Goal: Task Accomplishment & Management: Use online tool/utility

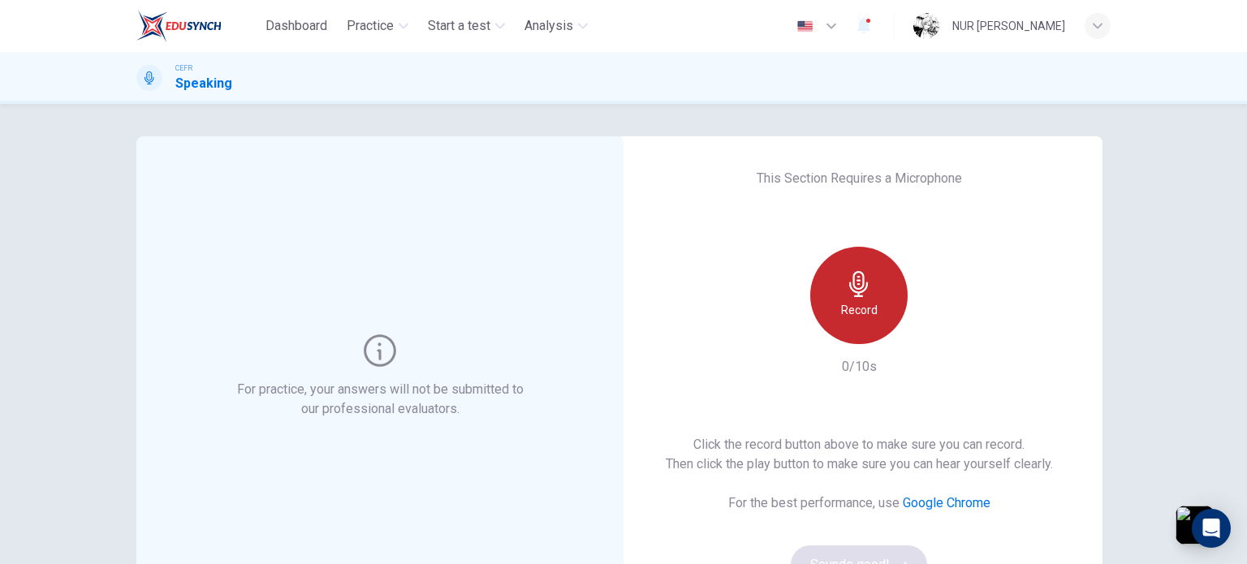
click at [858, 287] on icon "button" at bounding box center [858, 284] width 19 height 26
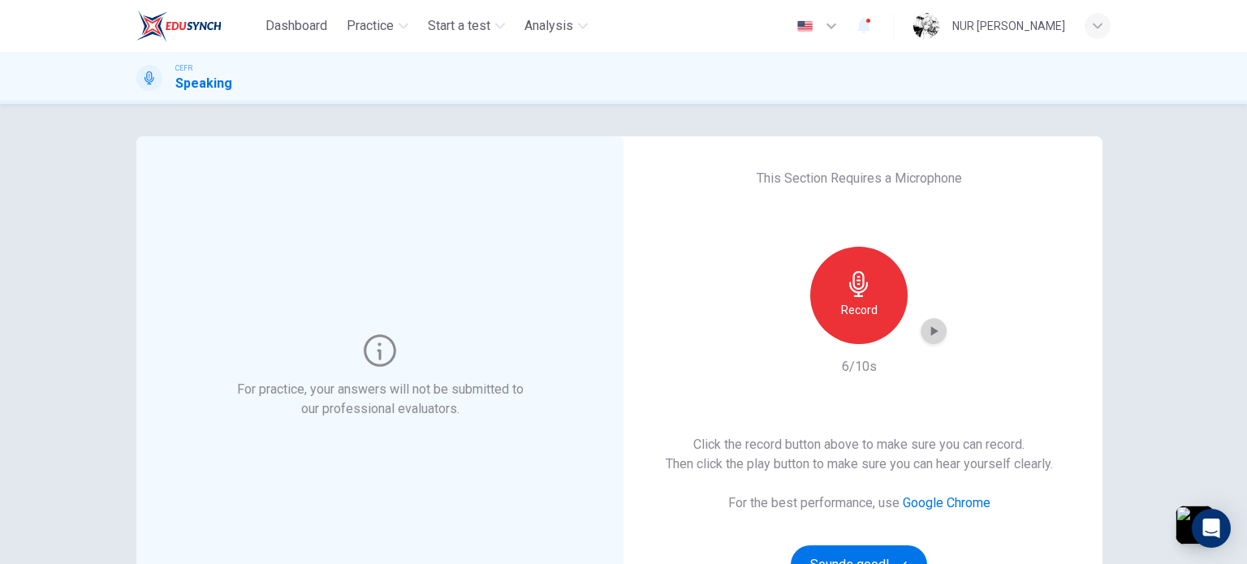
click at [921, 331] on div "button" at bounding box center [934, 331] width 26 height 26
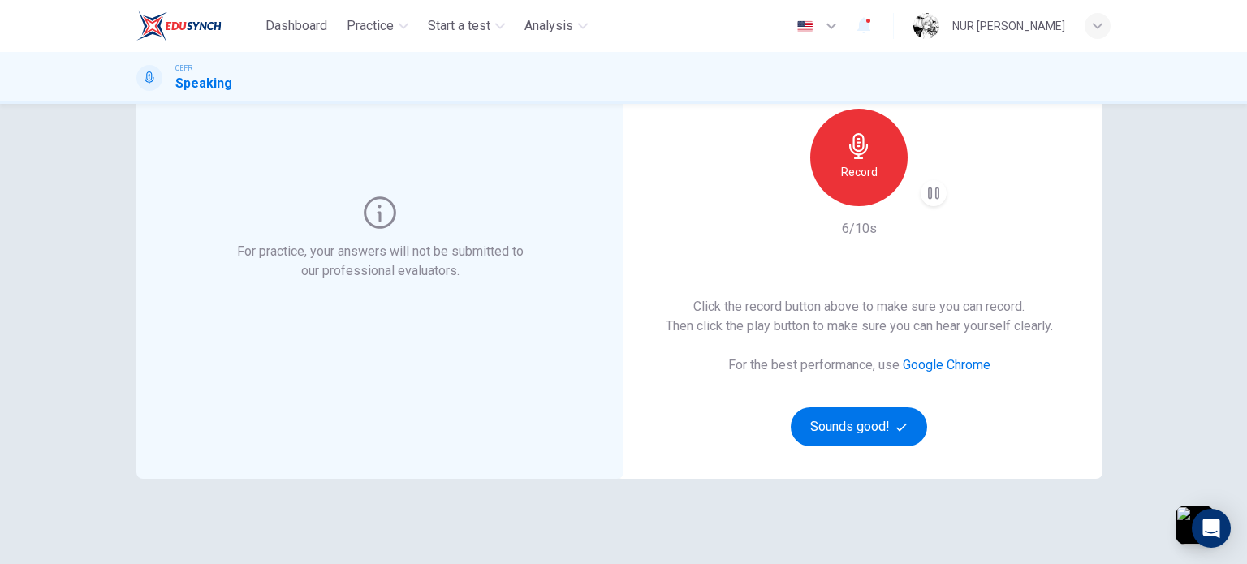
scroll to position [139, 0]
click at [1182, 535] on button "button" at bounding box center [1195, 525] width 43 height 43
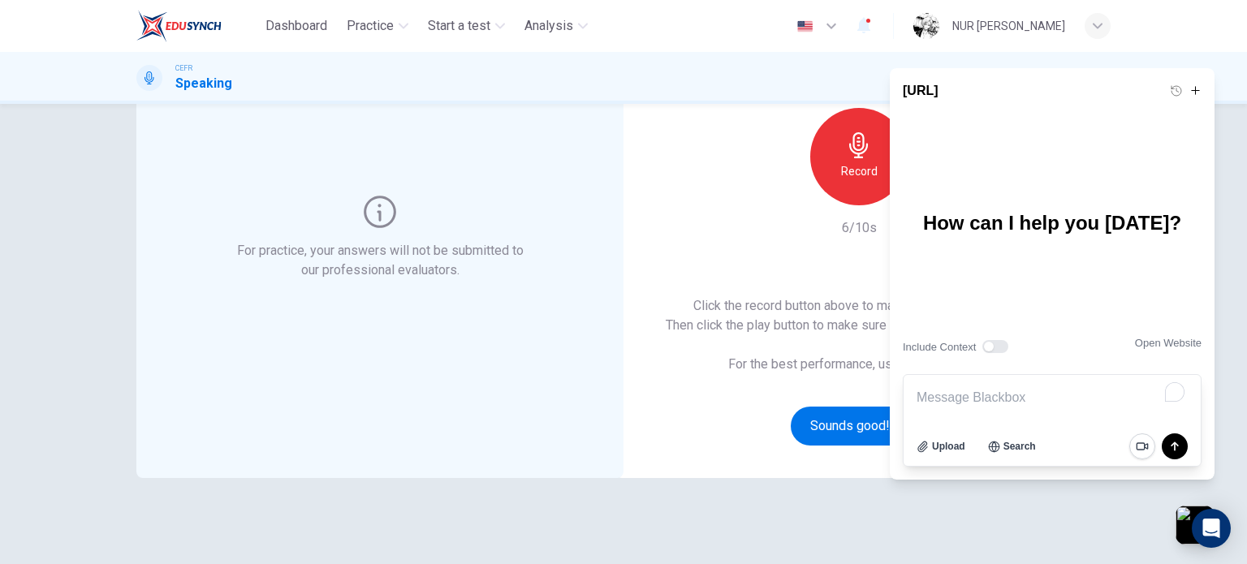
click at [1099, 543] on div "For practice, your answers will not be submitted to our professional evaluators…" at bounding box center [623, 280] width 975 height 564
click at [1183, 530] on button "button" at bounding box center [1195, 525] width 43 height 43
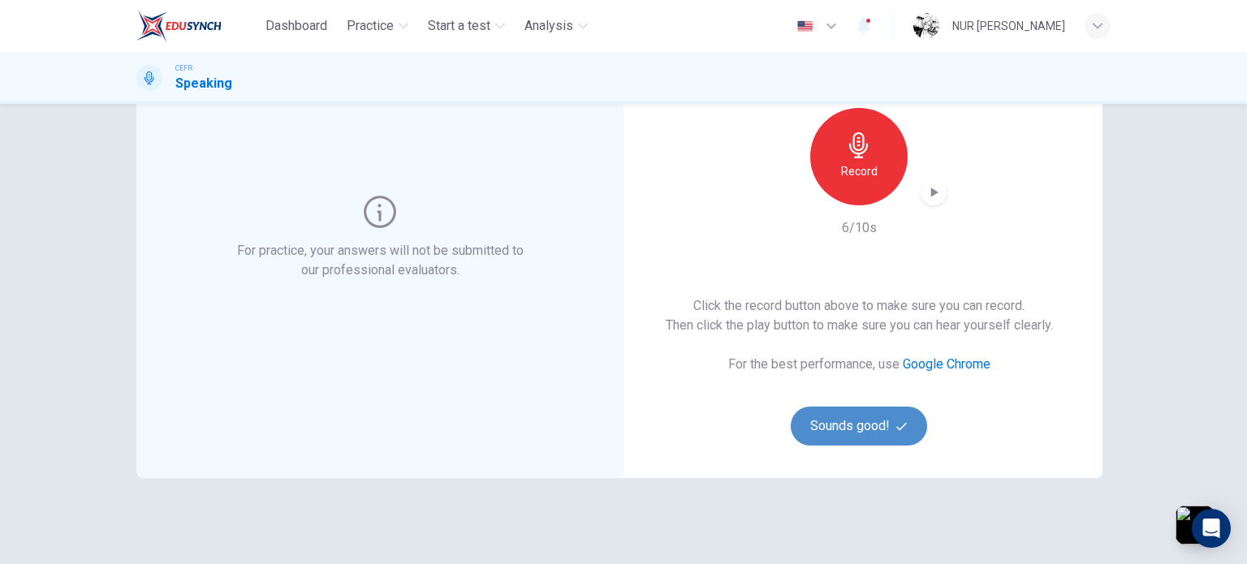
click at [845, 433] on button "Sounds good!" at bounding box center [859, 426] width 136 height 39
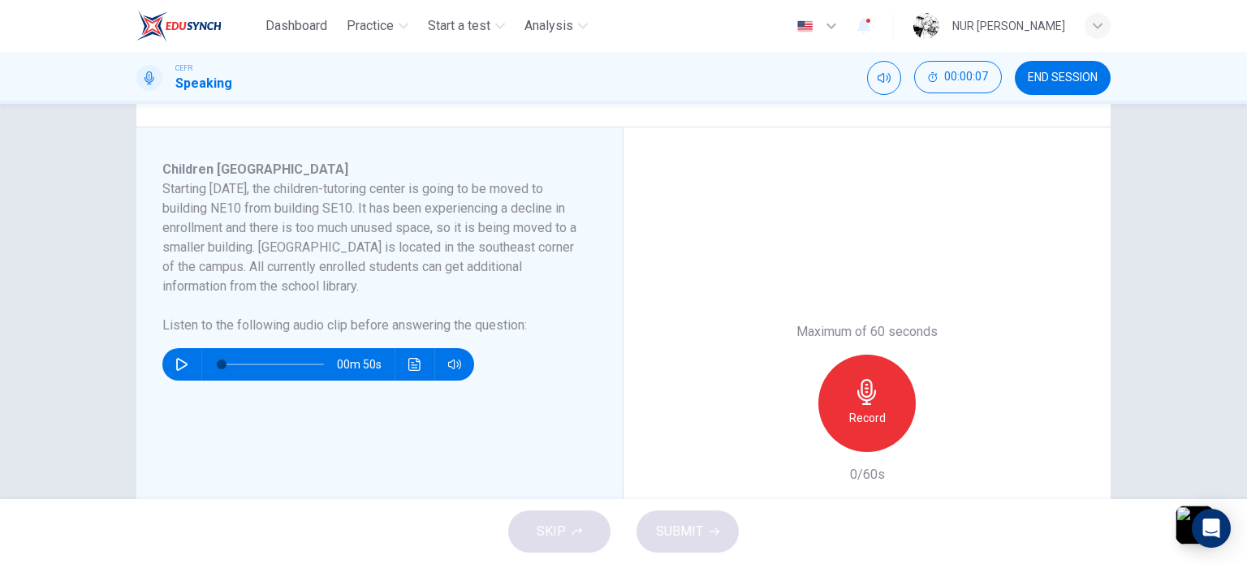
scroll to position [406, 0]
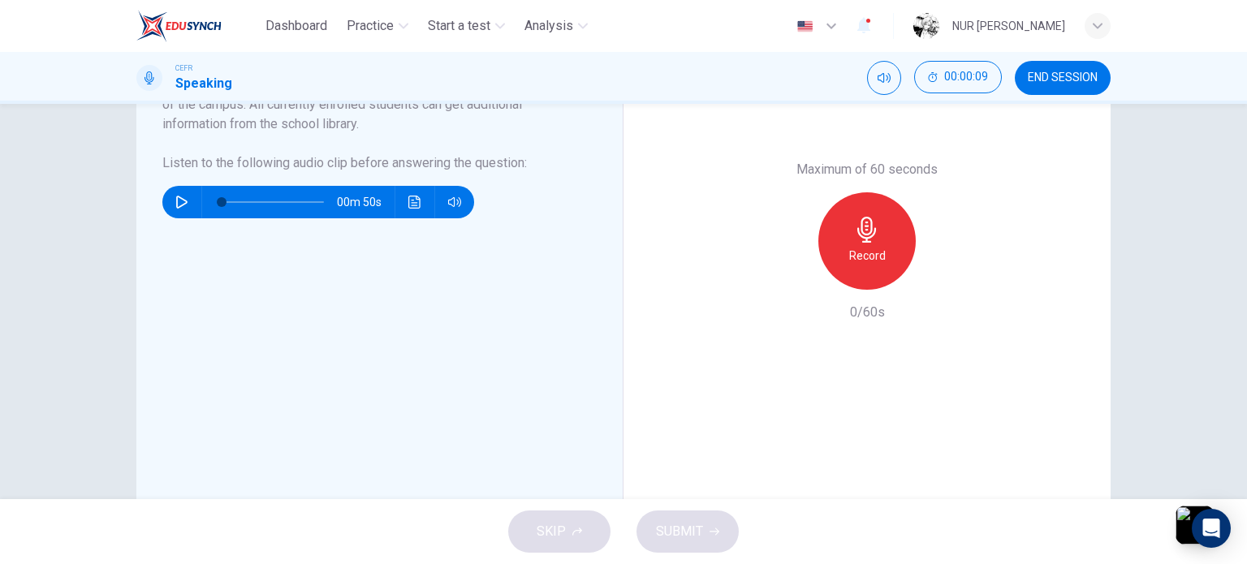
click at [577, 530] on div "SKIP SUBMIT" at bounding box center [623, 531] width 1247 height 65
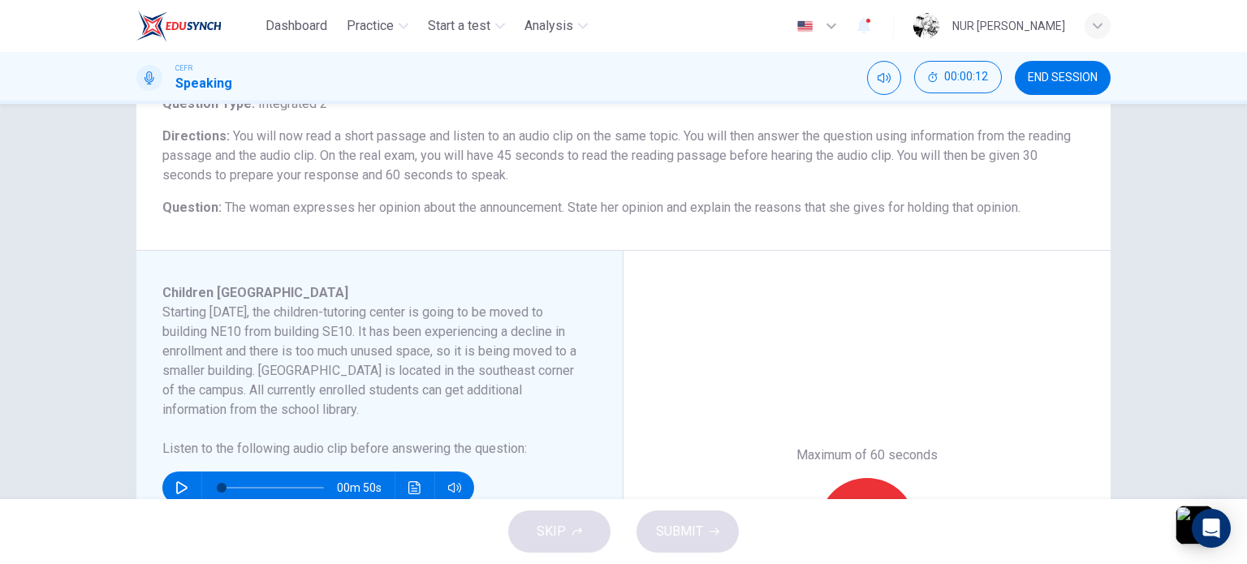
scroll to position [359, 0]
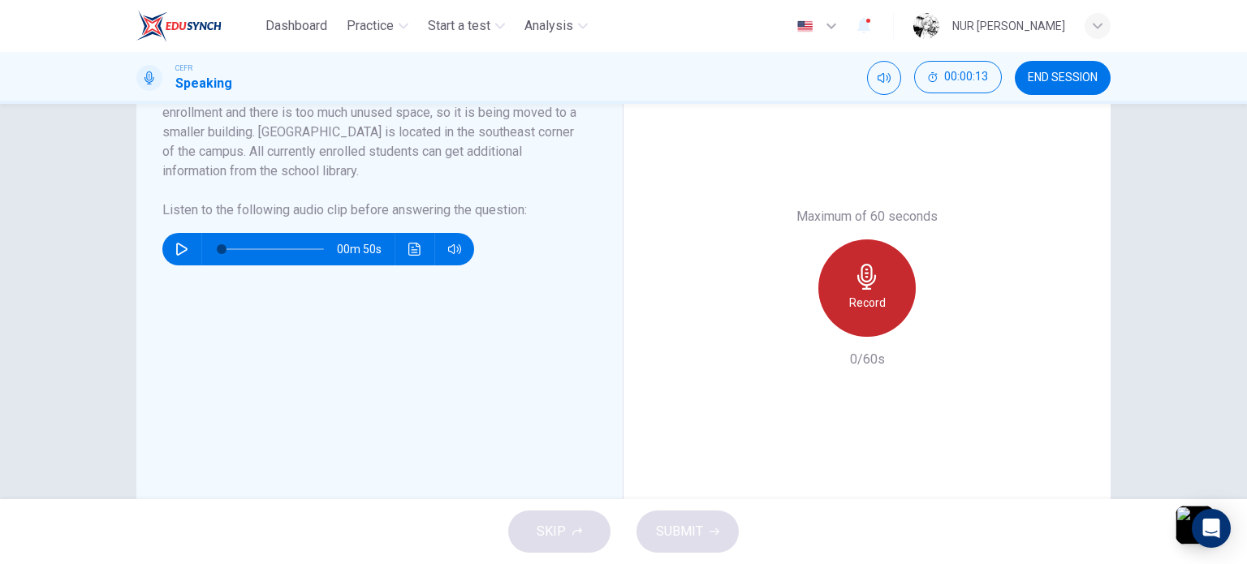
click at [886, 321] on div "Record" at bounding box center [867, 288] width 97 height 97
click at [886, 321] on div "Stop" at bounding box center [867, 288] width 97 height 97
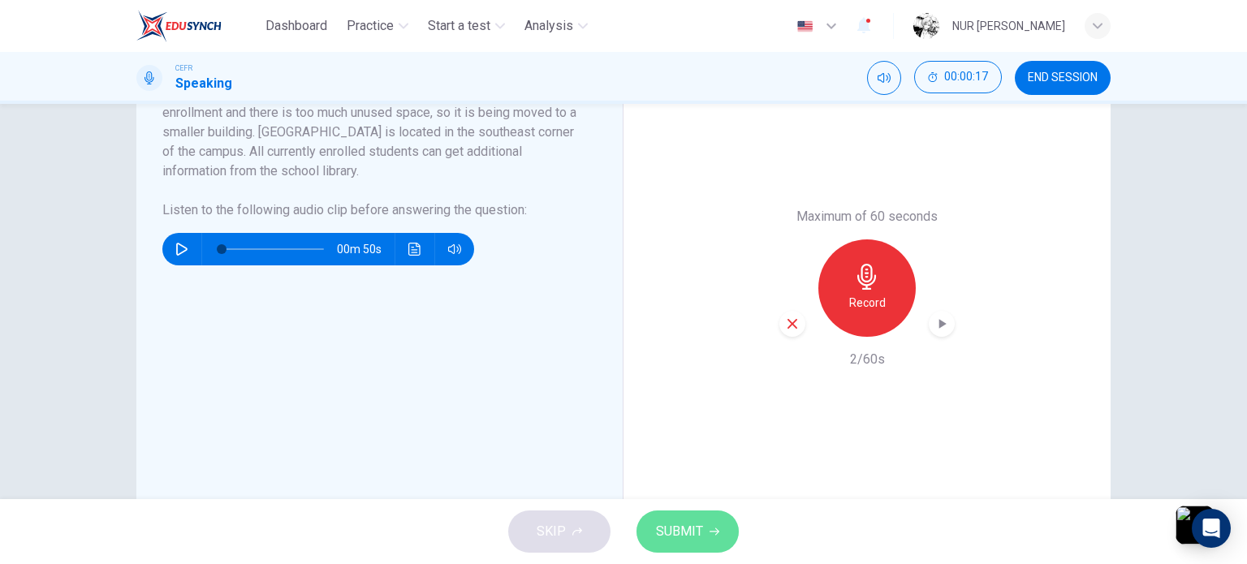
click at [702, 539] on button "SUBMIT" at bounding box center [688, 532] width 102 height 42
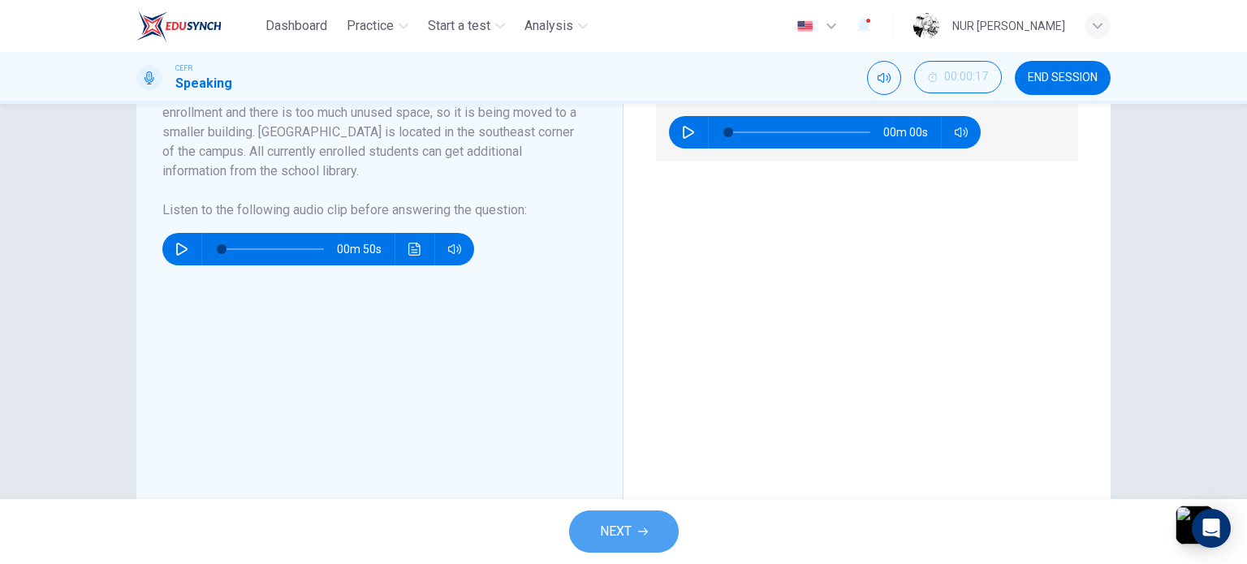
click at [645, 523] on button "NEXT" at bounding box center [624, 532] width 110 height 42
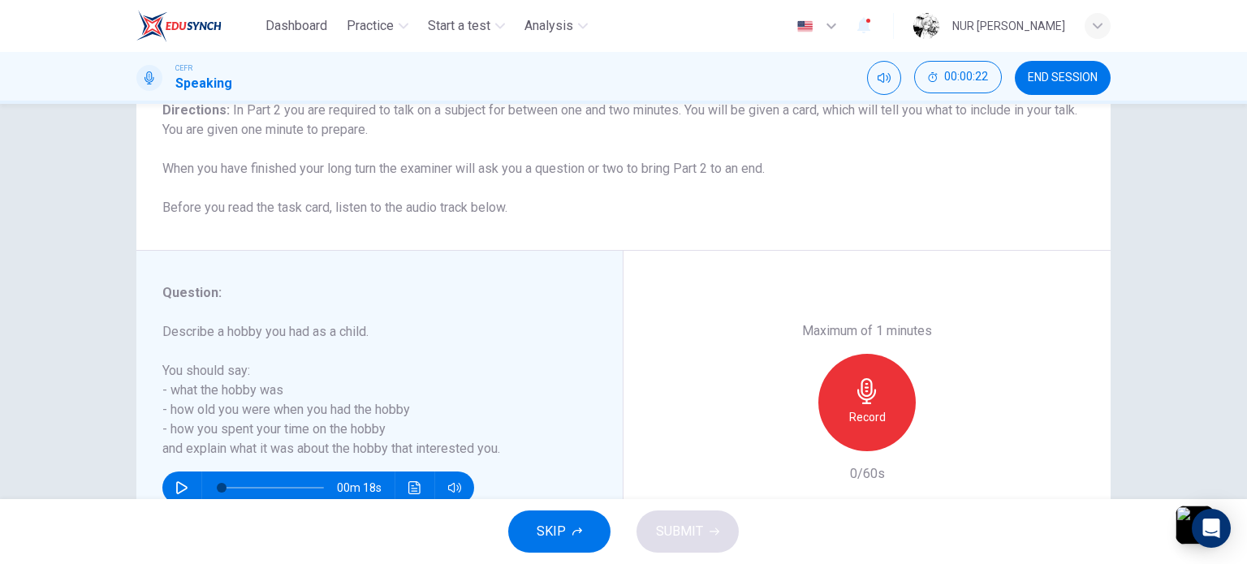
scroll to position [234, 0]
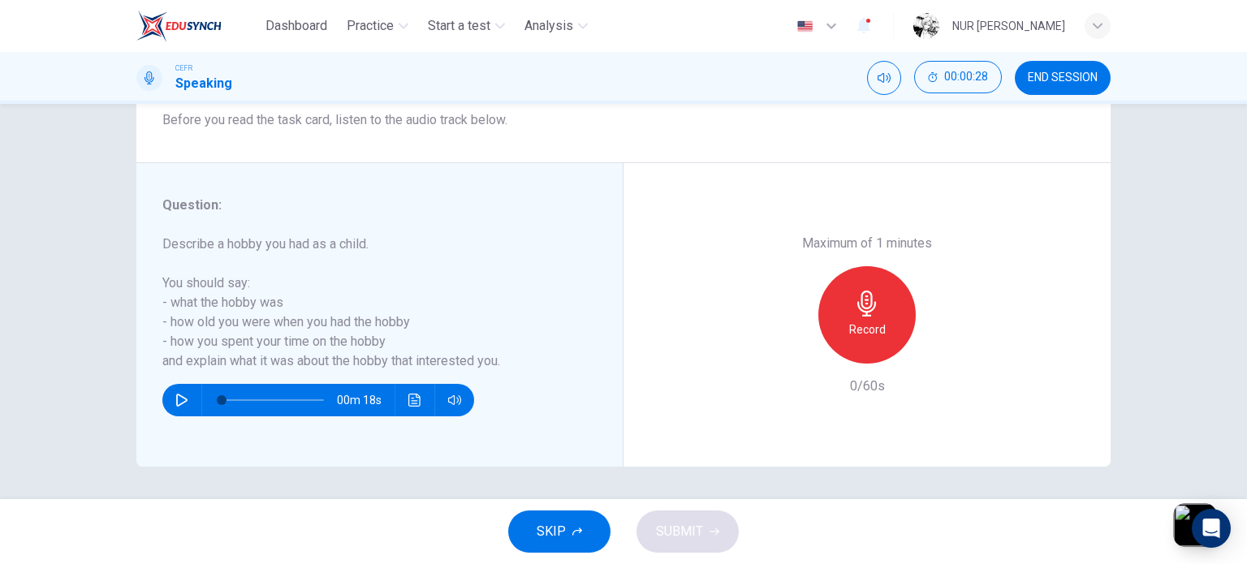
click at [1182, 514] on button "button" at bounding box center [1195, 525] width 43 height 43
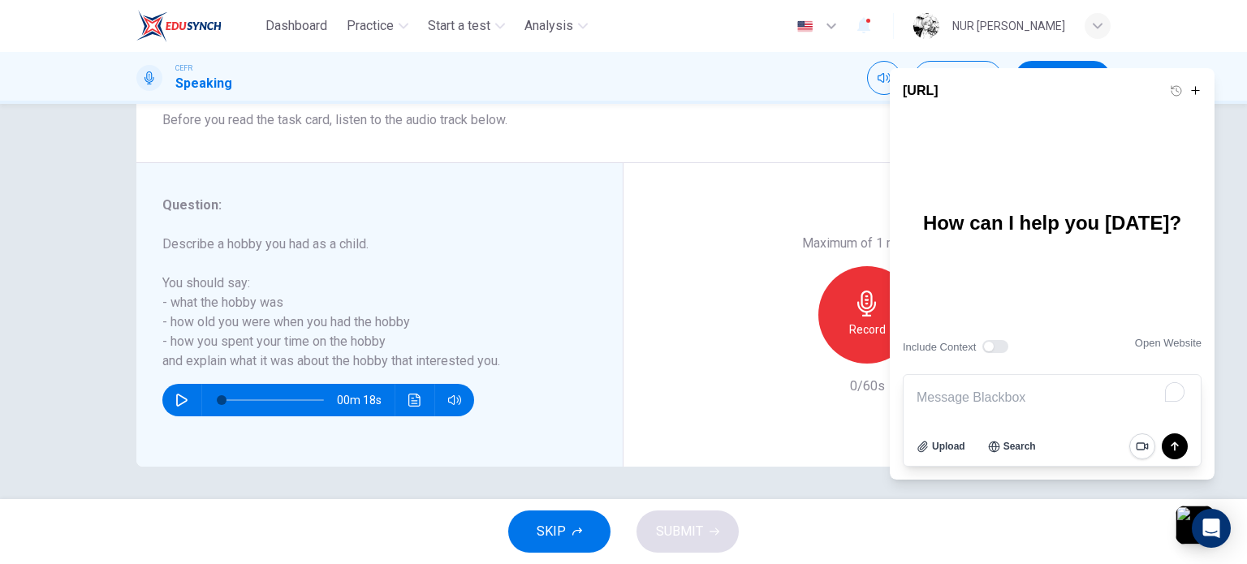
click at [994, 348] on button "Use setting" at bounding box center [996, 346] width 26 height 13
click at [991, 391] on textarea "To enrich screen reader interactions, please activate Accessibility in Grammarl…" at bounding box center [1052, 397] width 297 height 45
type textarea "c"
type textarea "C1 level speaking test for 1 minutes"
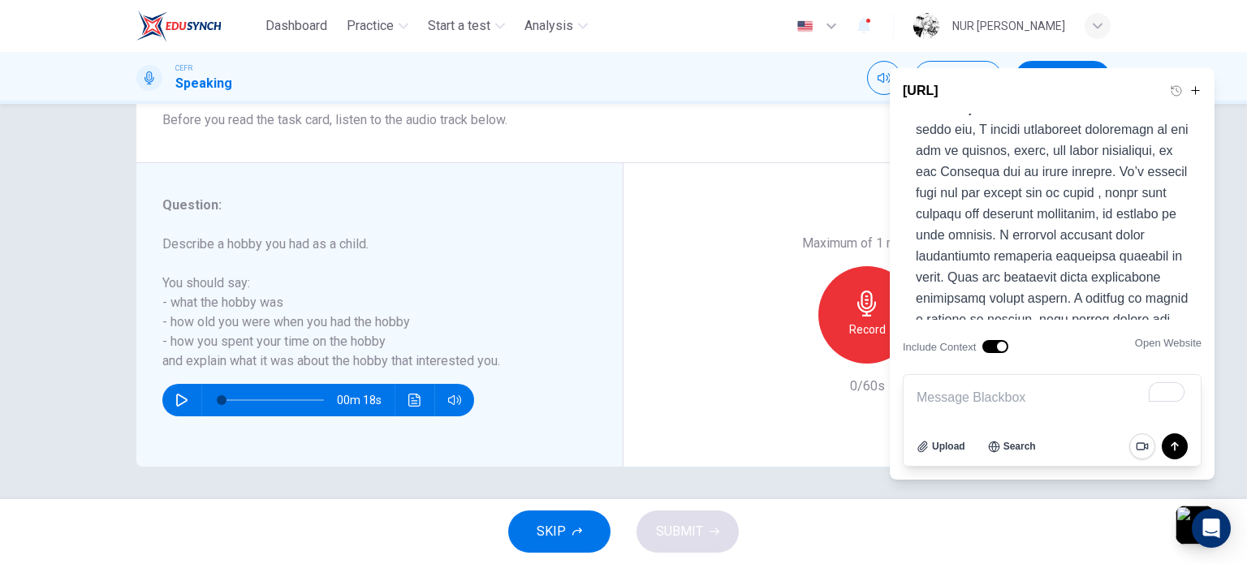
scroll to position [659, 0]
click at [857, 344] on div "Record" at bounding box center [867, 314] width 97 height 97
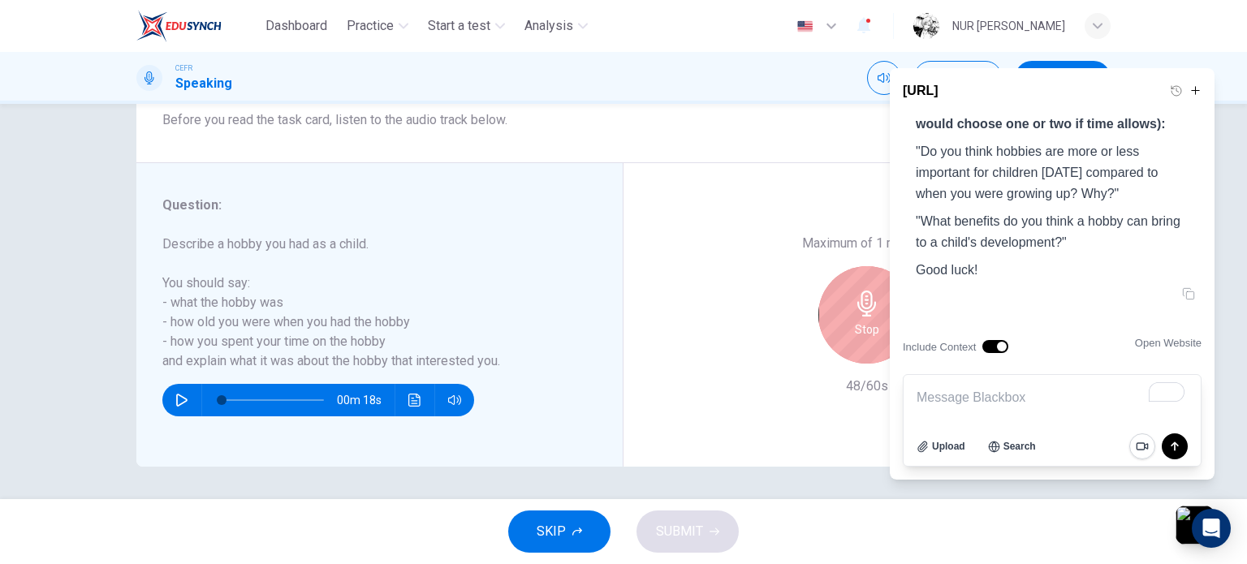
scroll to position [1325, 0]
click at [1185, 534] on button "button" at bounding box center [1195, 525] width 43 height 43
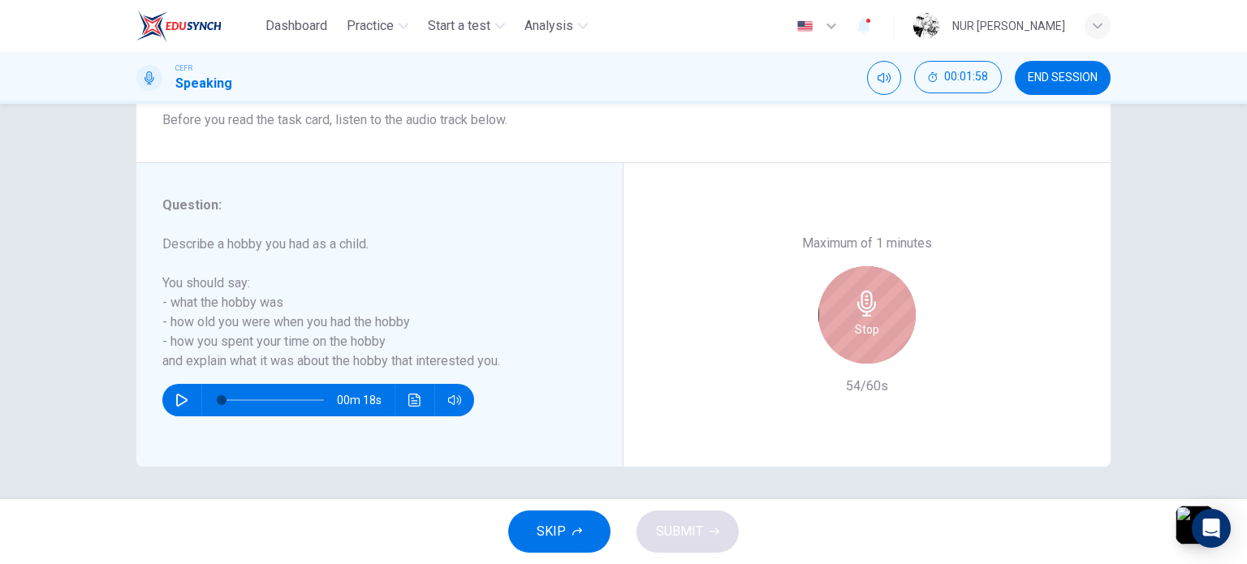
click at [864, 321] on h6 "Stop" at bounding box center [867, 329] width 24 height 19
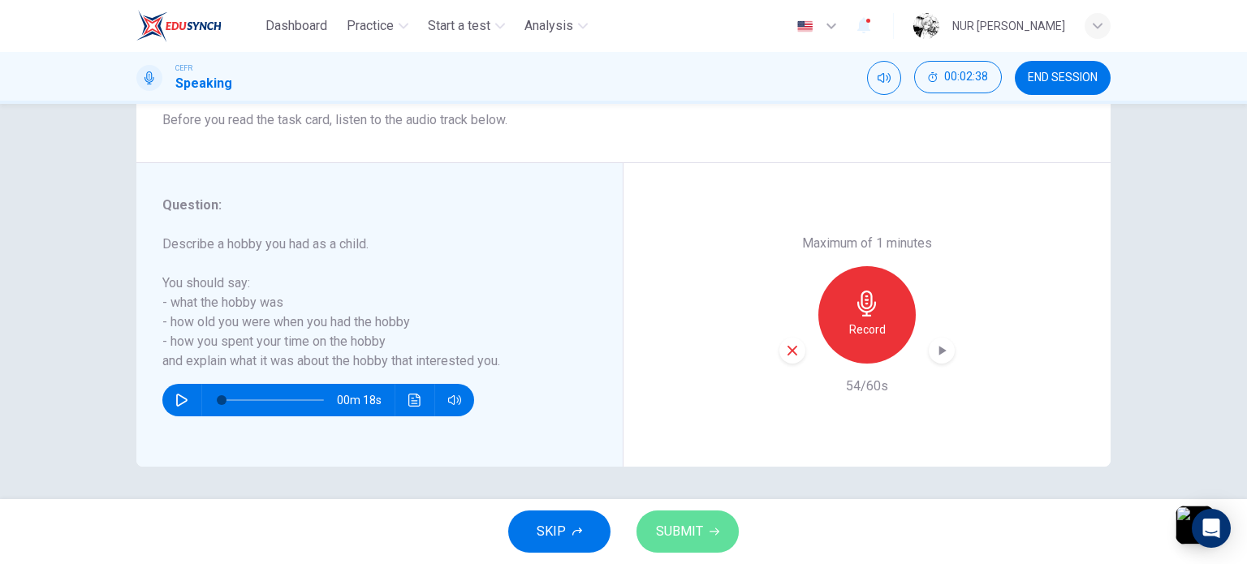
click at [698, 532] on span "SUBMIT" at bounding box center [679, 532] width 47 height 23
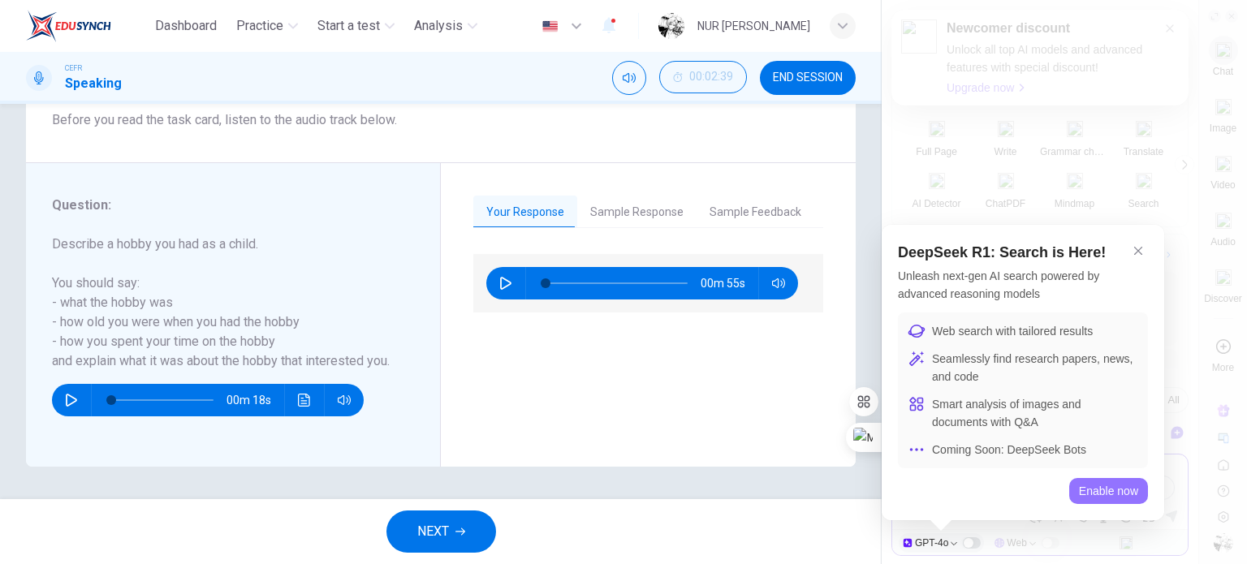
click at [1122, 495] on div "Enable now" at bounding box center [1109, 491] width 79 height 26
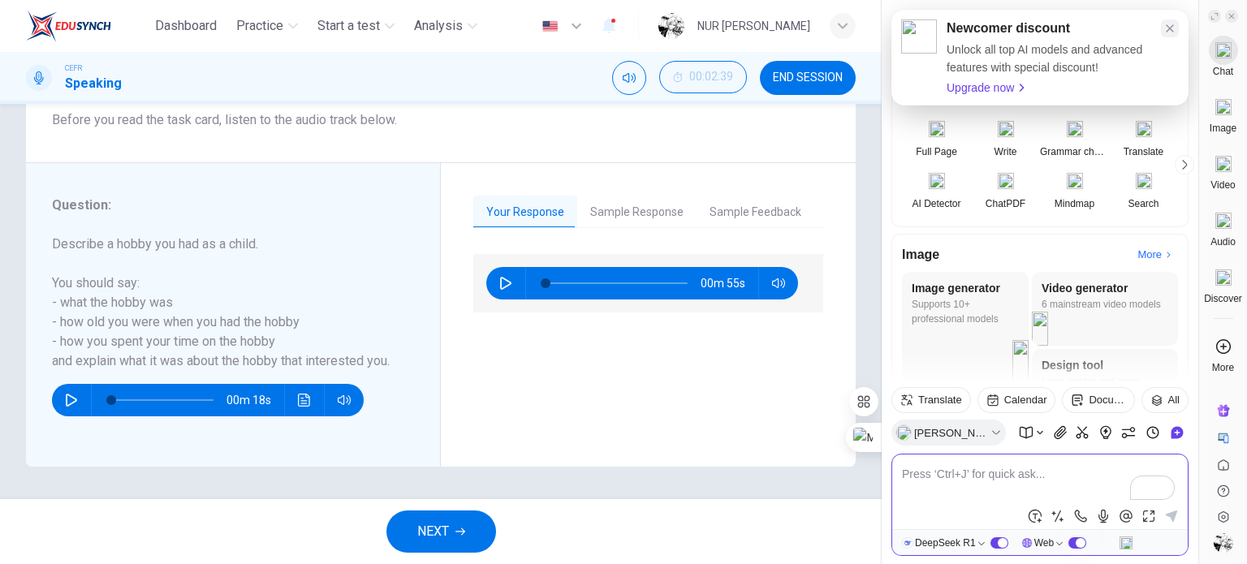
click at [1172, 31] on icon at bounding box center [1170, 28] width 13 height 13
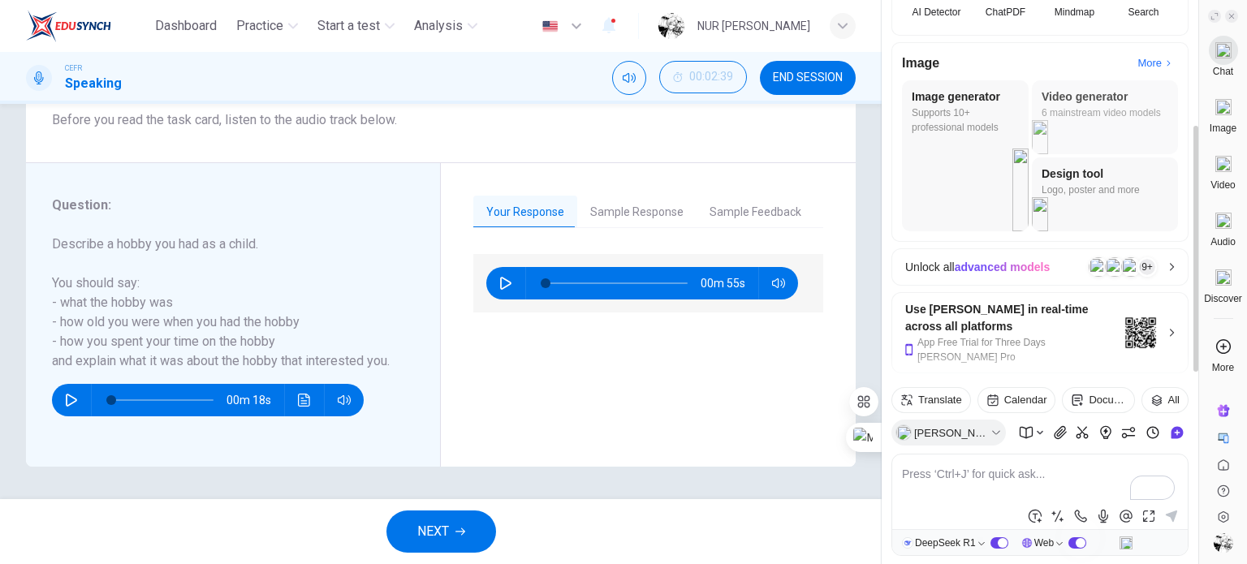
scroll to position [205, 0]
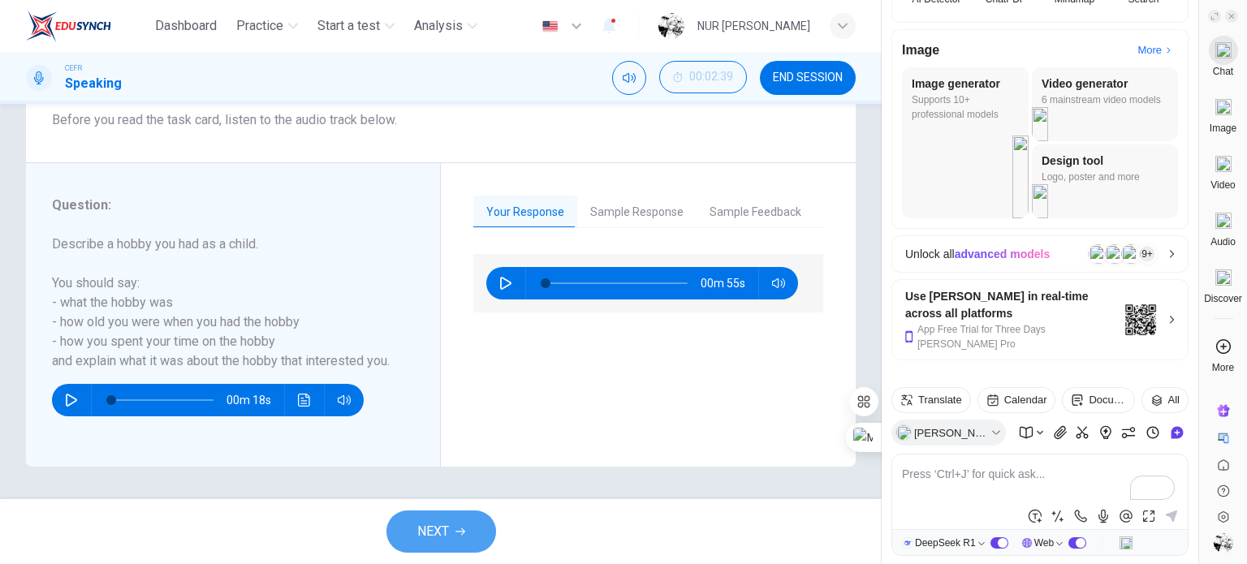
click at [460, 542] on button "NEXT" at bounding box center [442, 532] width 110 height 42
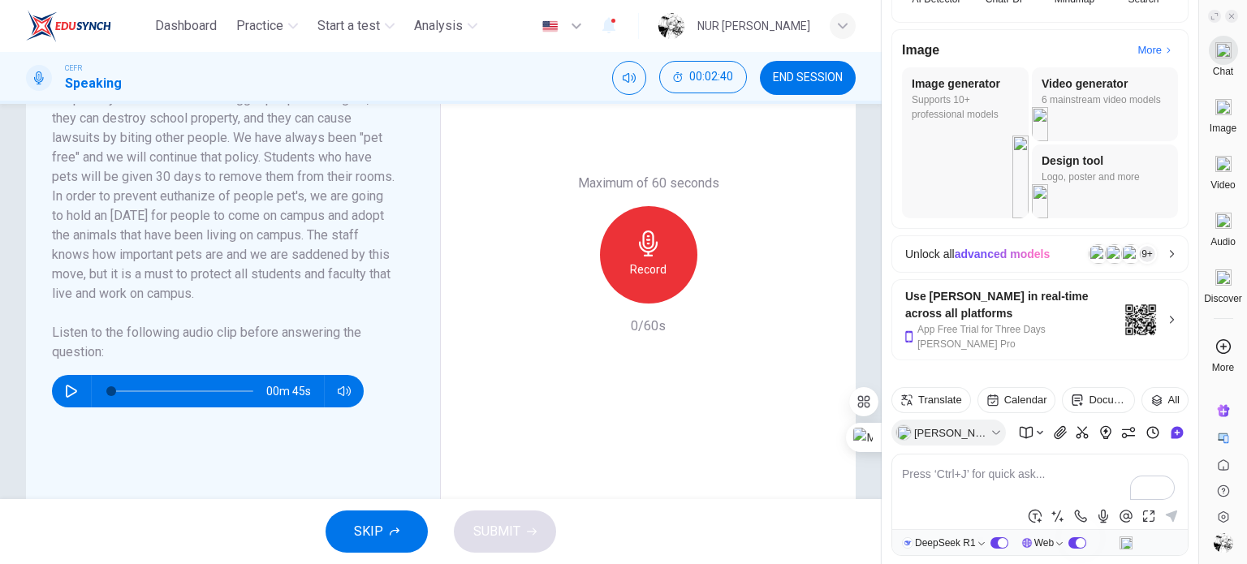
scroll to position [413, 0]
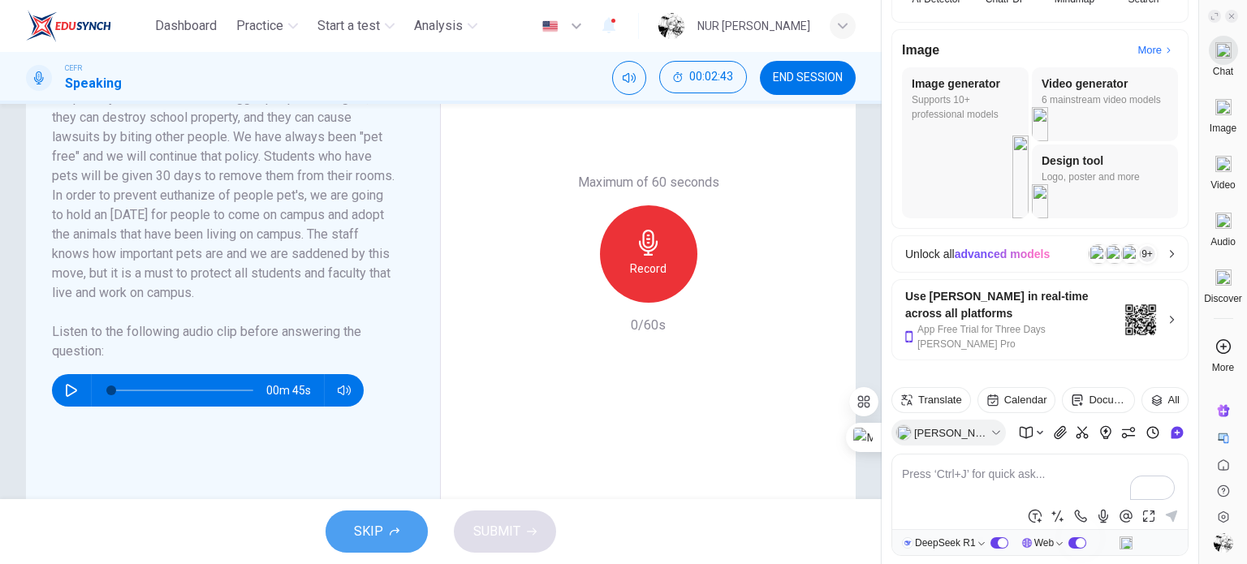
click at [377, 535] on span "SKIP" at bounding box center [368, 532] width 29 height 23
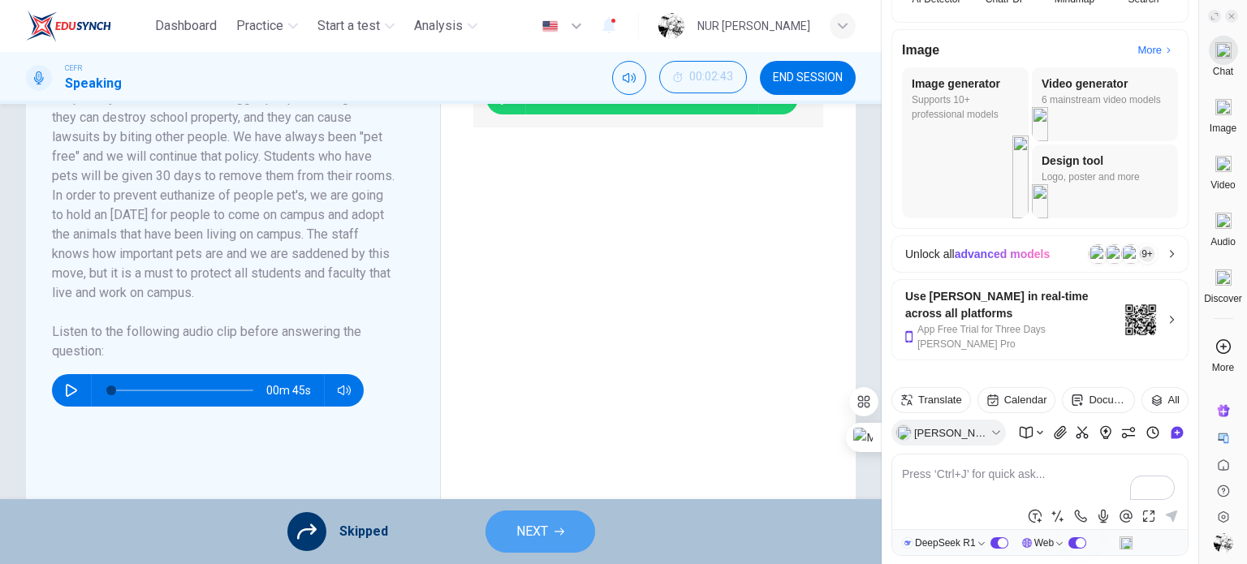
click at [570, 516] on button "NEXT" at bounding box center [541, 532] width 110 height 42
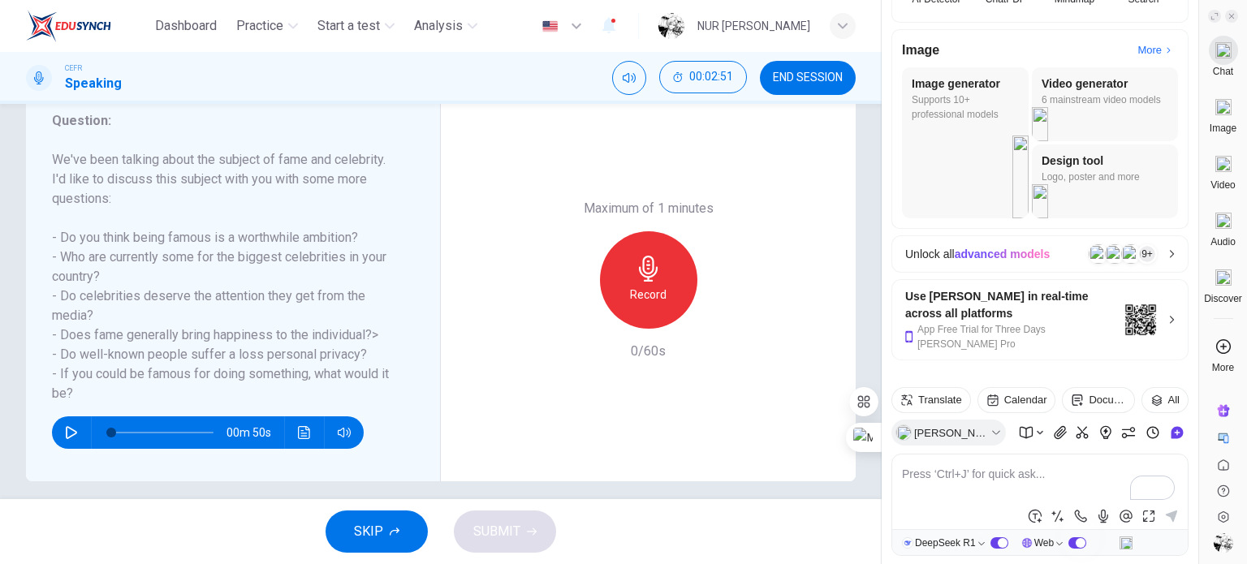
scroll to position [221, 0]
click at [1001, 483] on textarea "To enrich screen reader interactions, please activate Accessibility in Grammarl…" at bounding box center [1040, 484] width 276 height 39
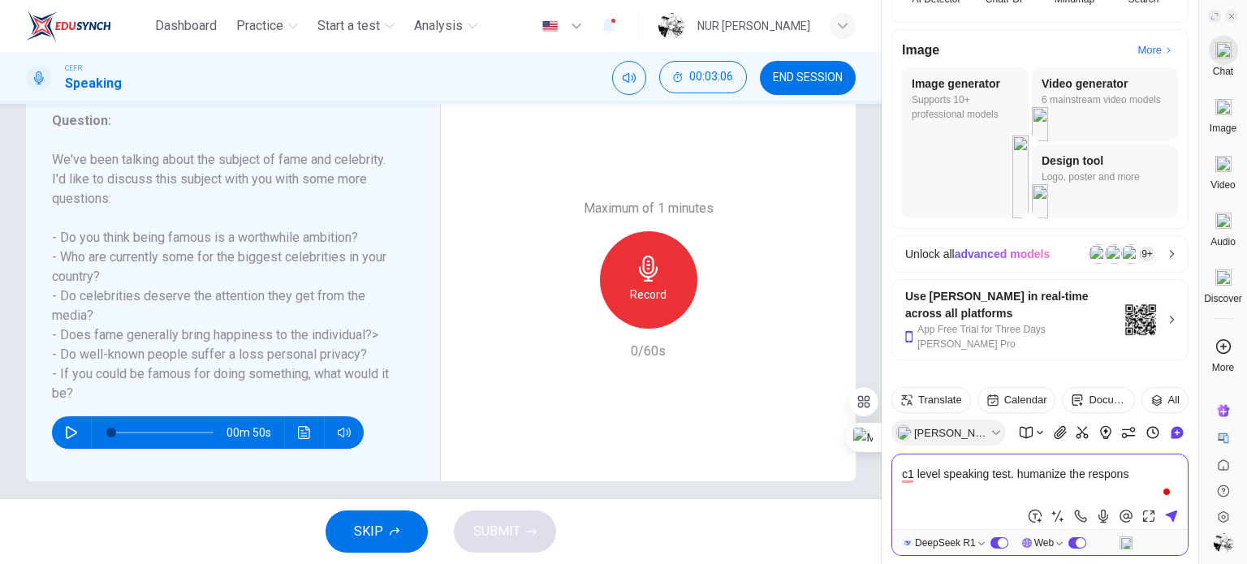
type textarea "c1 level speaking test. humanize the response"
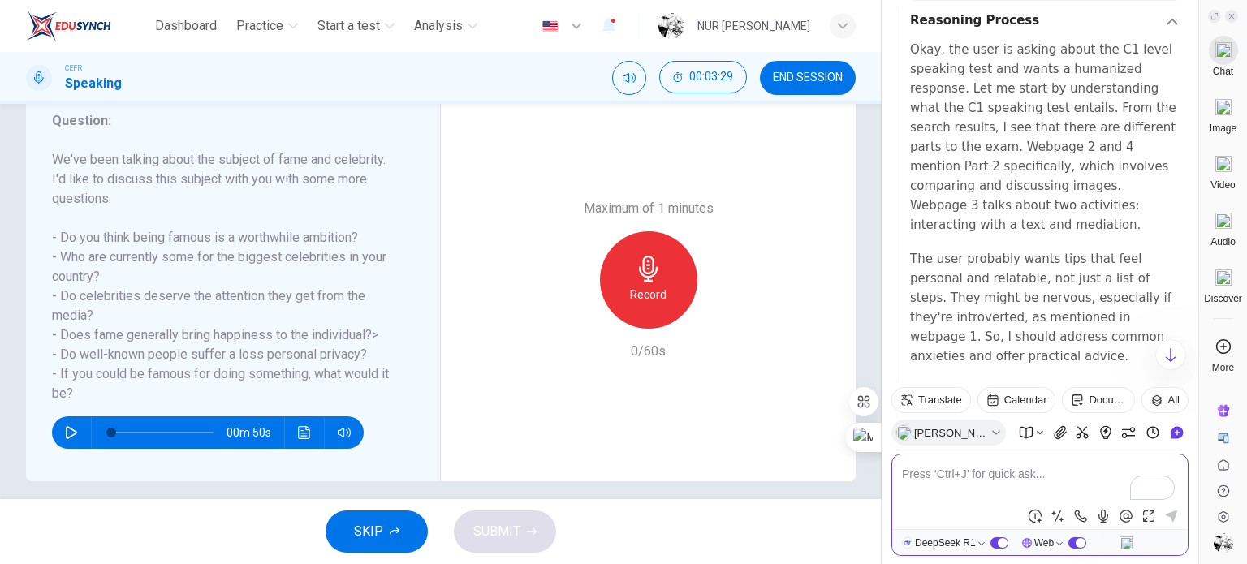
scroll to position [0, 0]
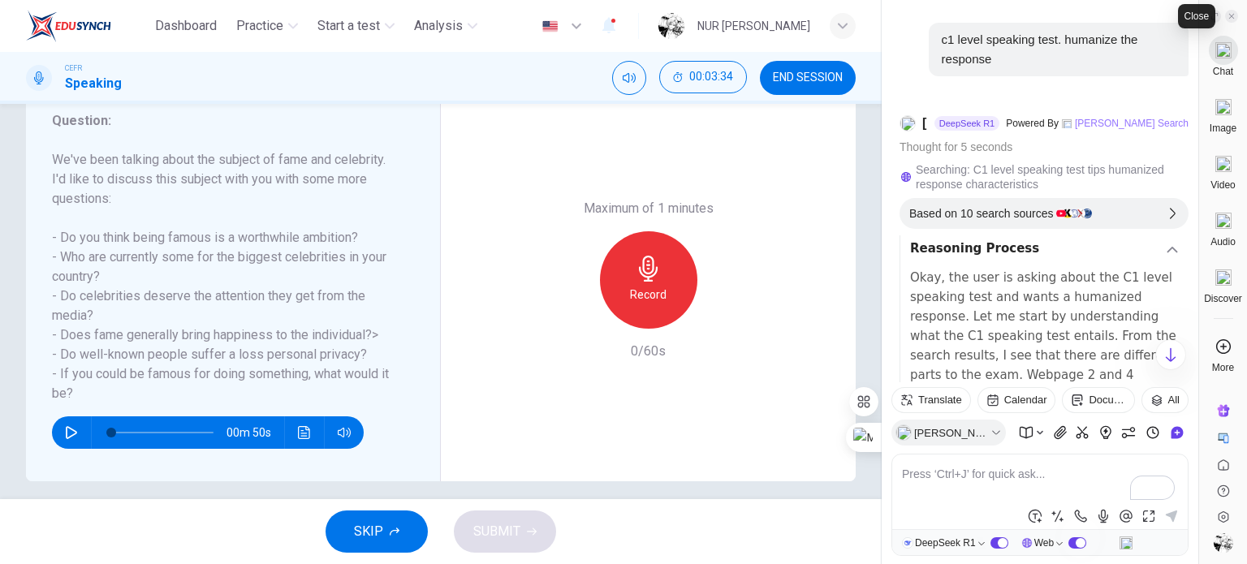
click at [1233, 15] on icon at bounding box center [1232, 16] width 5 height 5
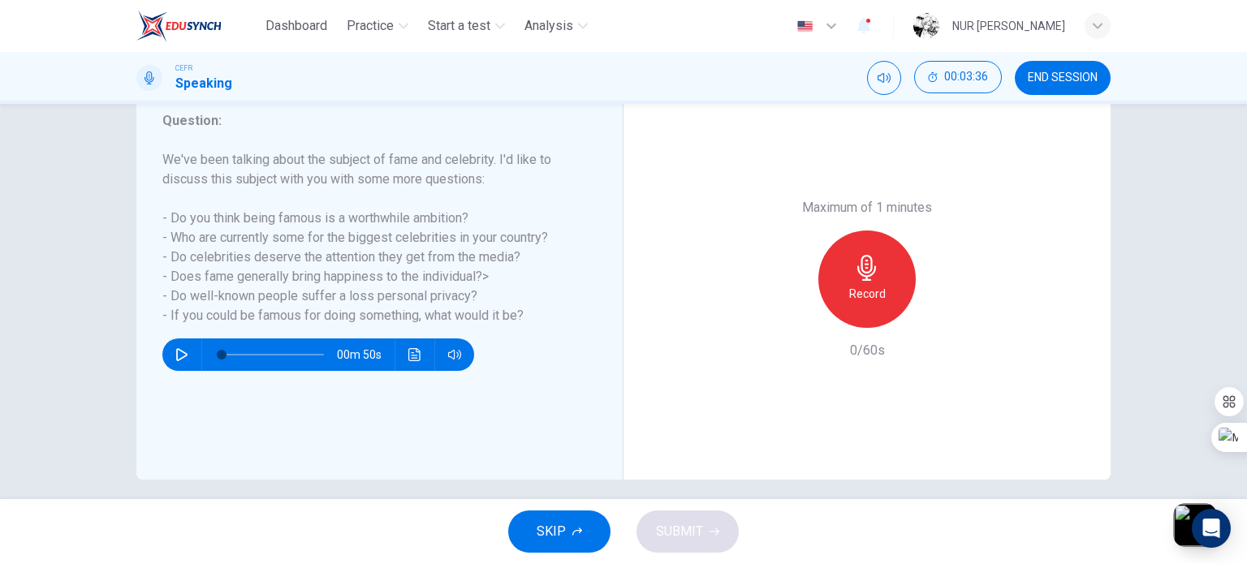
click at [1184, 531] on button "button" at bounding box center [1195, 525] width 43 height 43
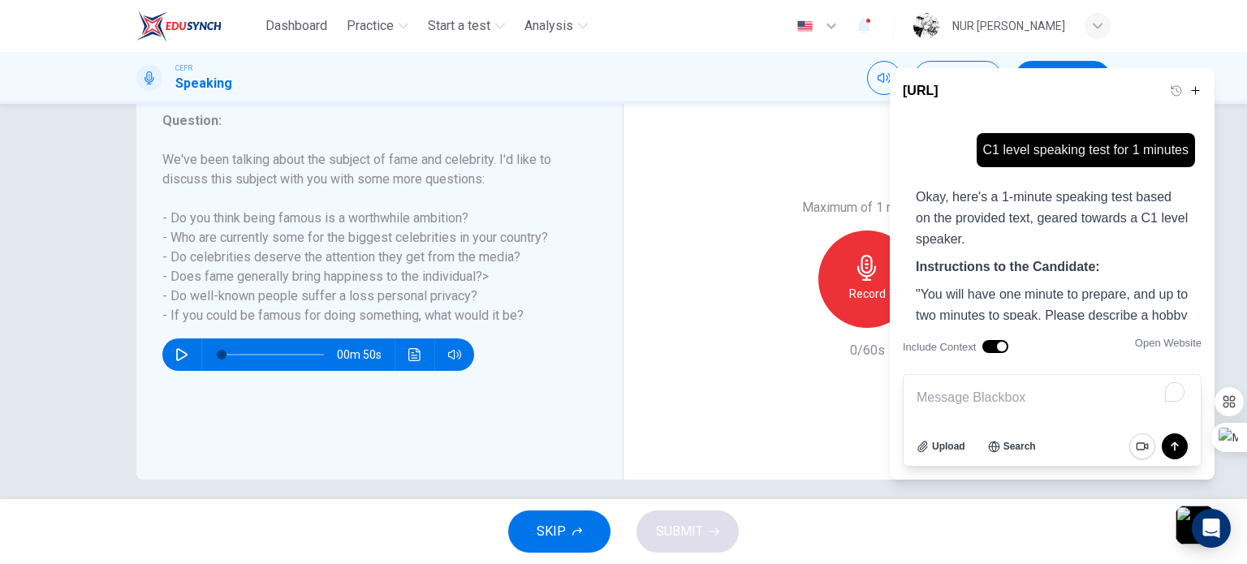
click at [1009, 405] on textarea "To enrich screen reader interactions, please activate Accessibility in Grammarl…" at bounding box center [1052, 397] width 297 height 45
click at [1177, 87] on icon at bounding box center [1176, 90] width 13 height 13
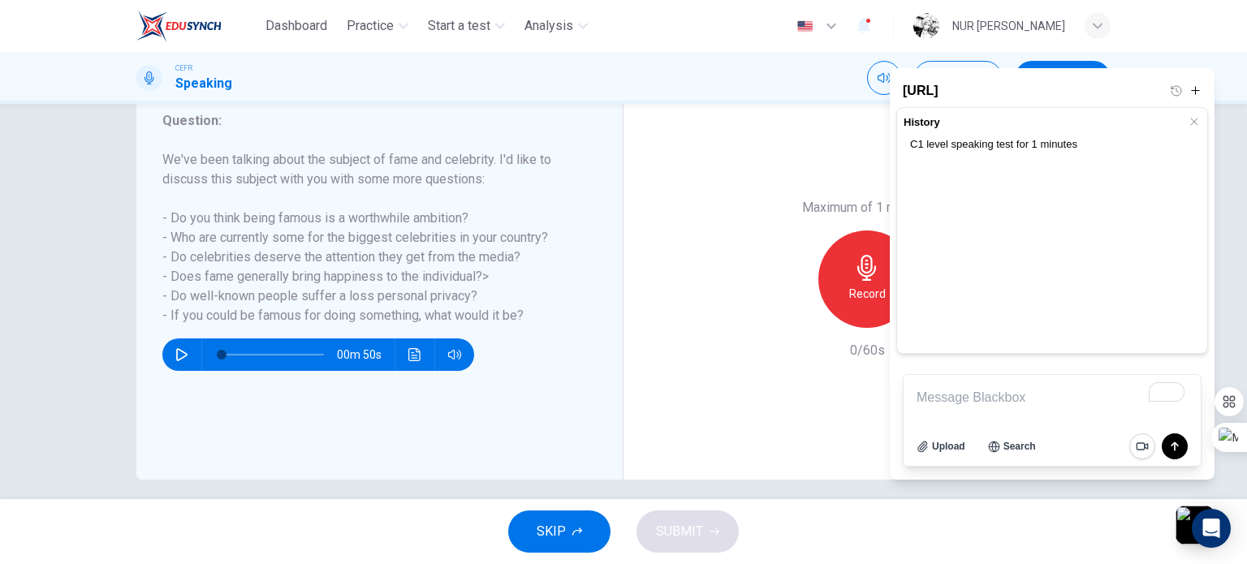
click at [1191, 120] on icon at bounding box center [1194, 121] width 13 height 13
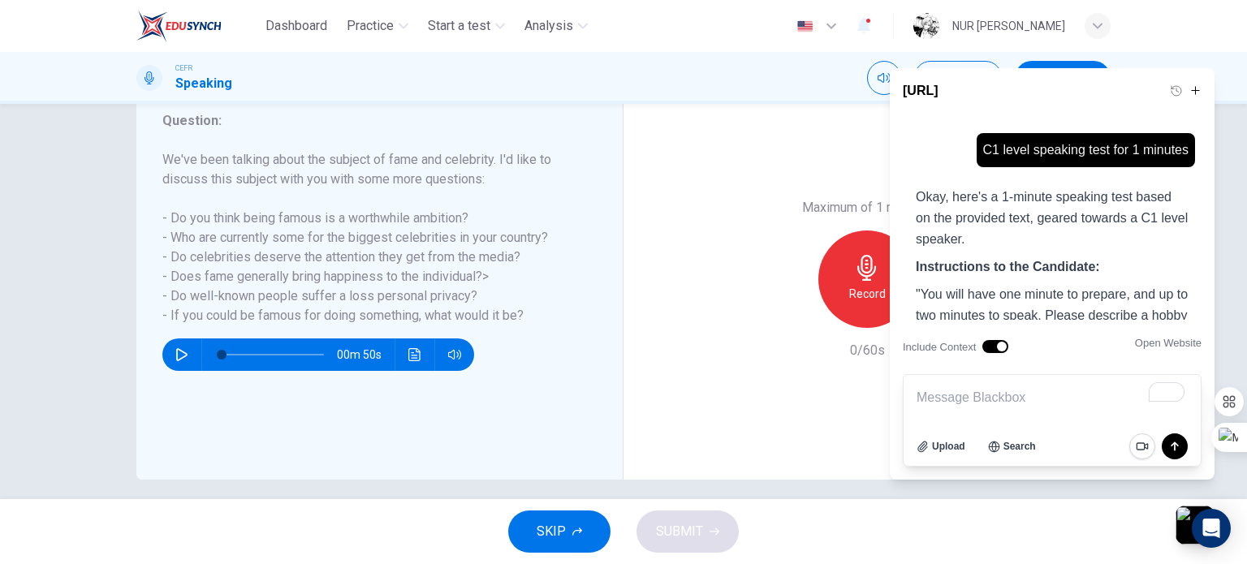
click at [1040, 388] on textarea "To enrich screen reader interactions, please activate Accessibility in Grammarl…" at bounding box center [1052, 397] width 297 height 45
click at [1195, 90] on icon at bounding box center [1195, 90] width 9 height 9
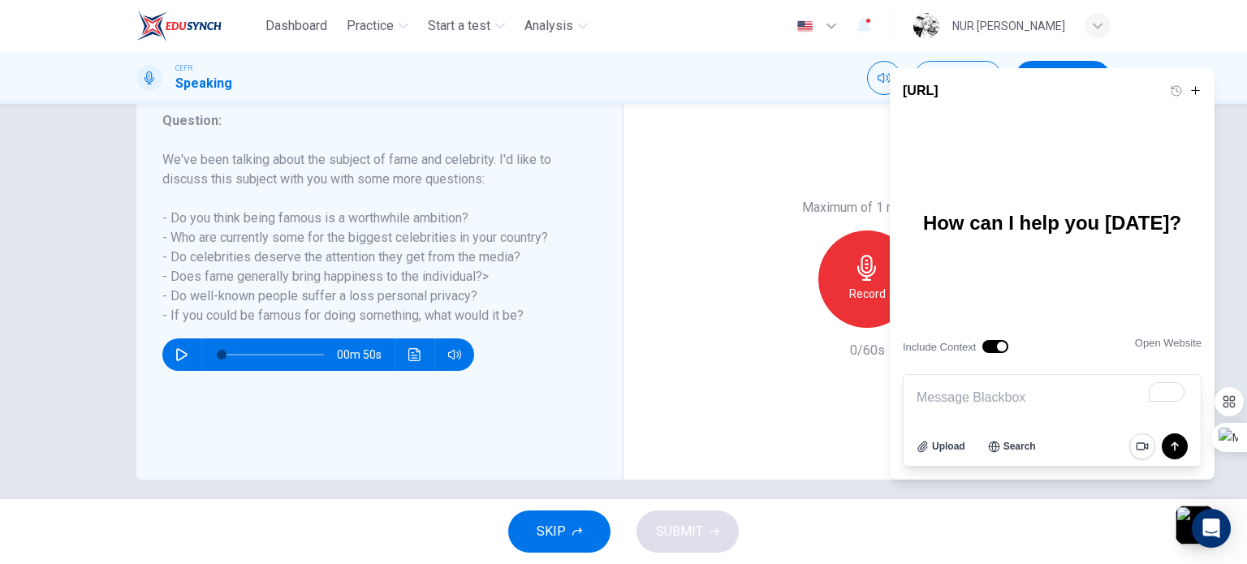
click at [1052, 397] on textarea "To enrich screen reader interactions, please activate Accessibility in Grammarl…" at bounding box center [1052, 397] width 297 height 45
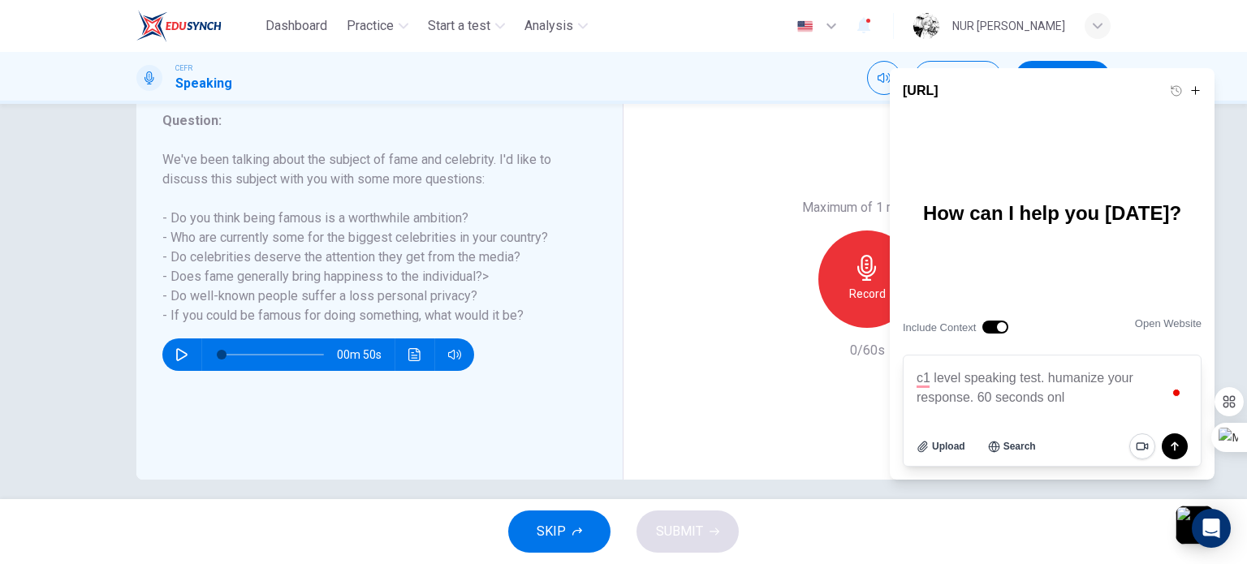
type textarea "c1 level speaking test. humanize your response. 60 seconds only"
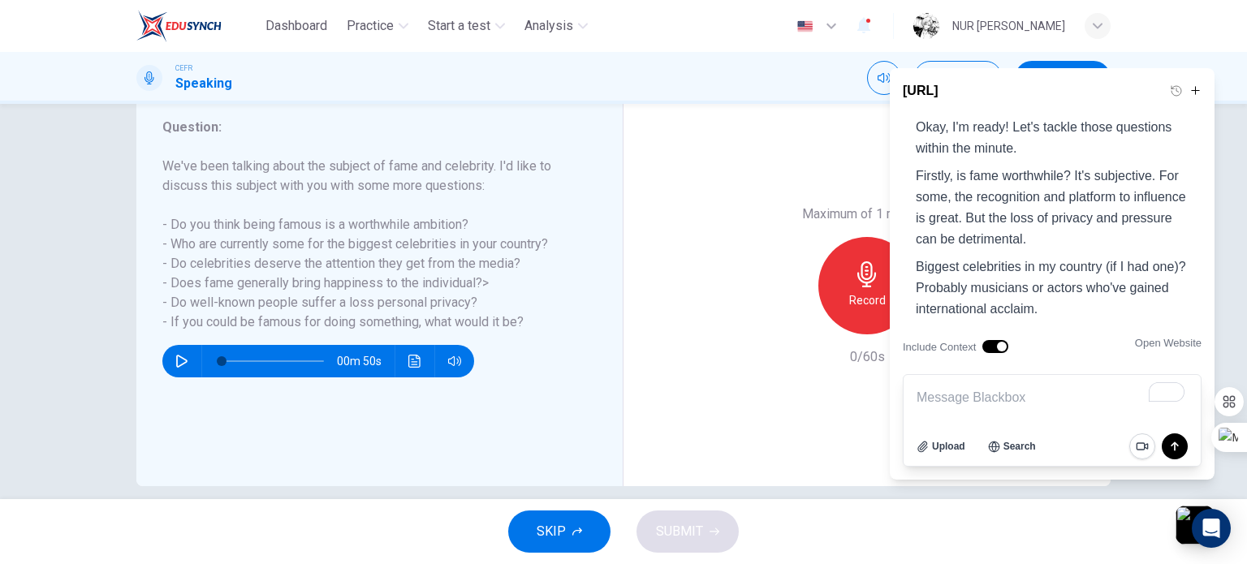
scroll to position [93, 0]
click at [847, 287] on div "Record" at bounding box center [867, 285] width 97 height 97
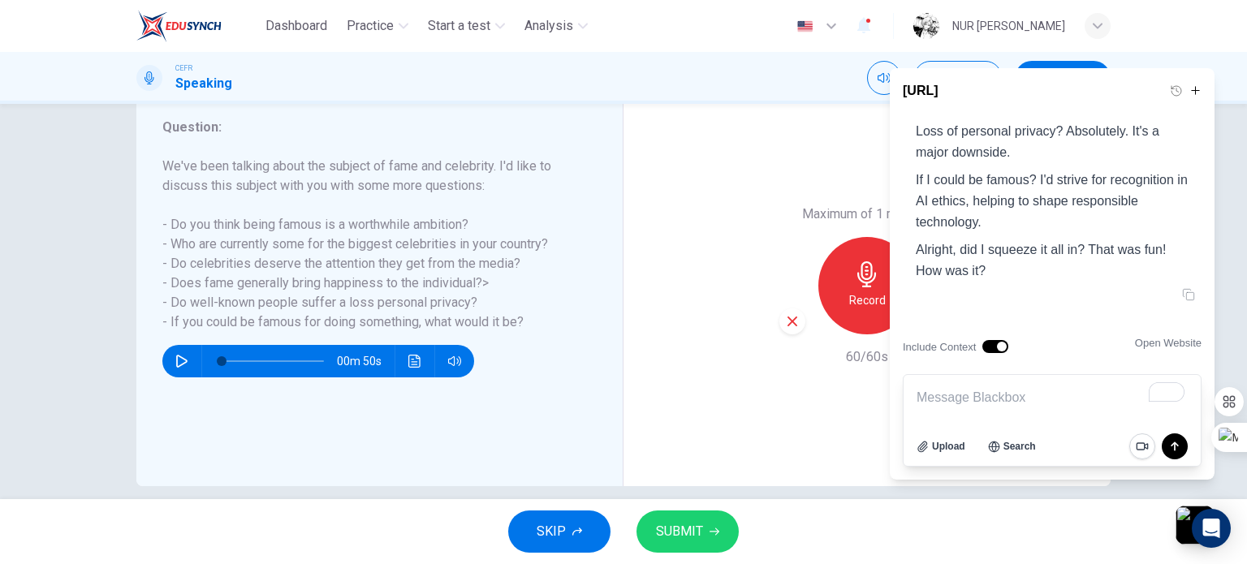
scroll to position [435, 0]
click at [689, 549] on button "SUBMIT" at bounding box center [688, 532] width 102 height 42
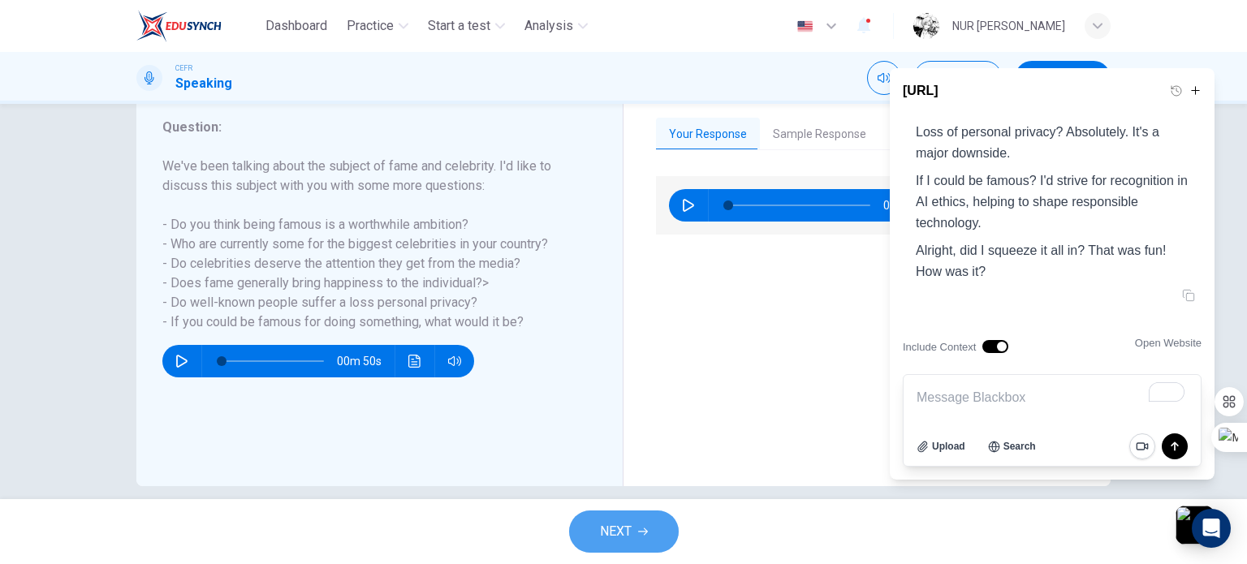
click at [650, 521] on button "NEXT" at bounding box center [624, 532] width 110 height 42
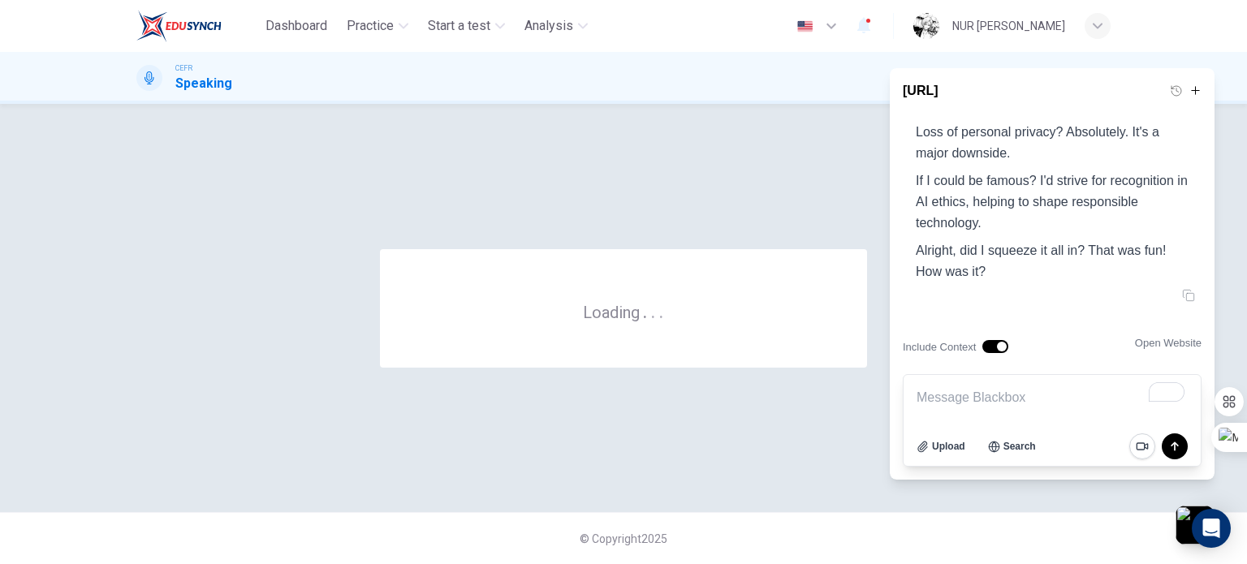
scroll to position [0, 0]
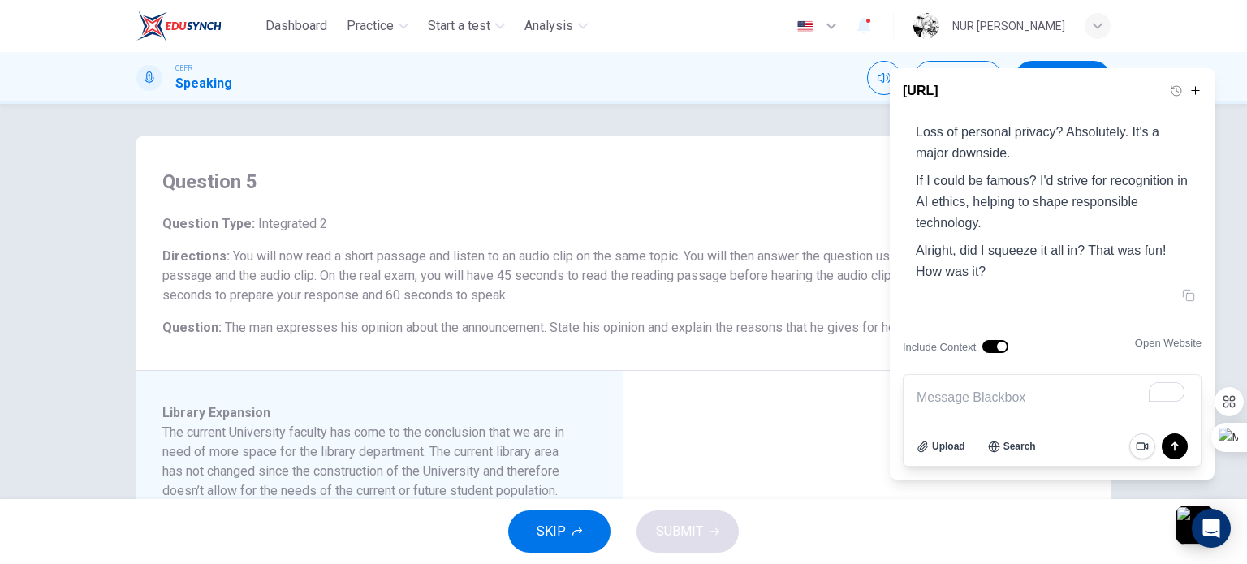
click at [1195, 87] on icon at bounding box center [1195, 90] width 9 height 9
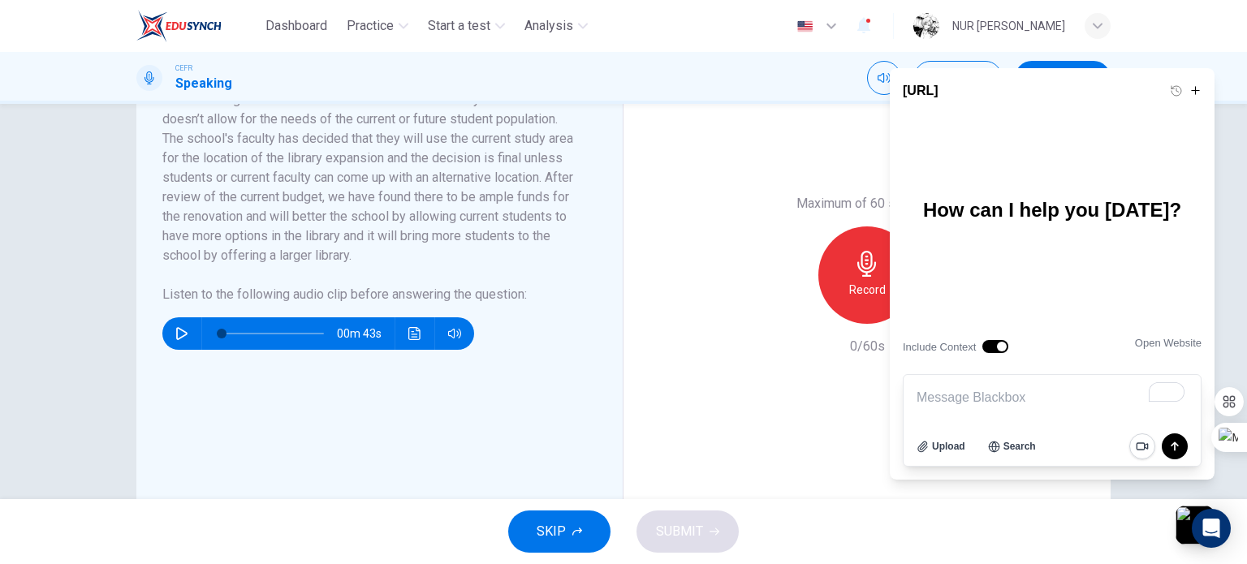
scroll to position [373, 0]
click at [529, 508] on div "SKIP SUBMIT" at bounding box center [623, 531] width 1247 height 65
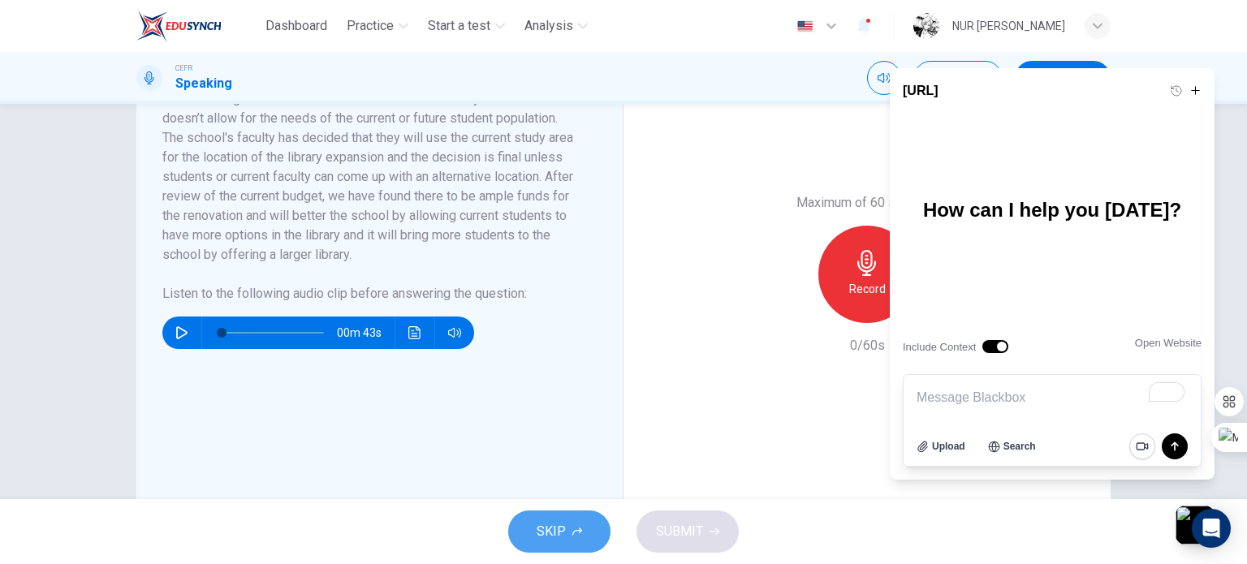
click at [549, 538] on span "SKIP" at bounding box center [551, 532] width 29 height 23
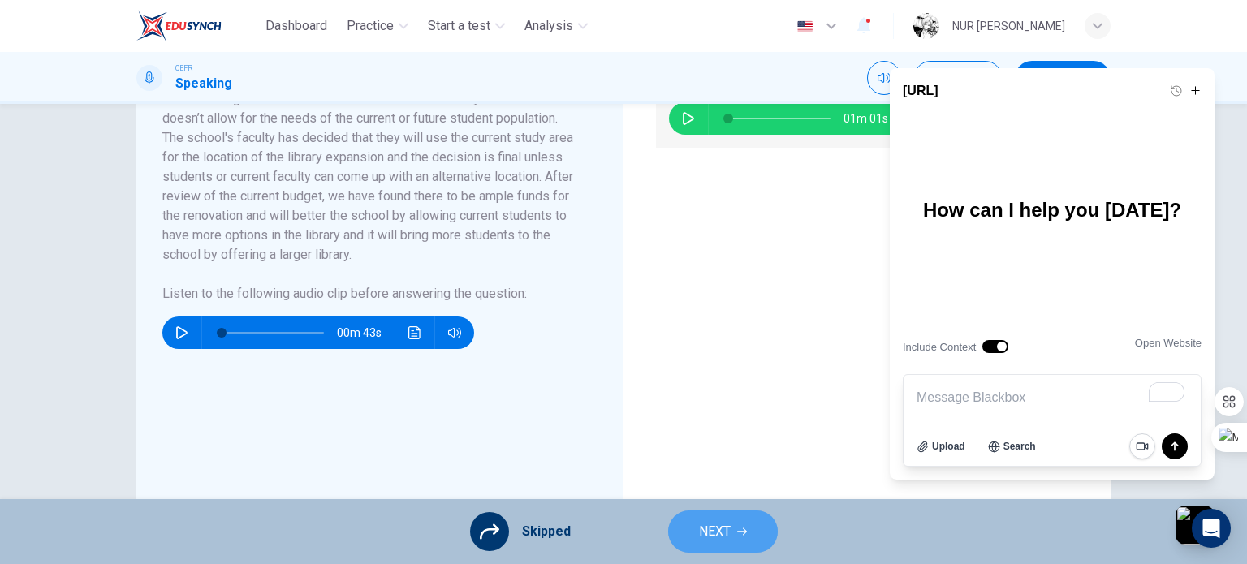
click at [691, 530] on button "NEXT" at bounding box center [723, 532] width 110 height 42
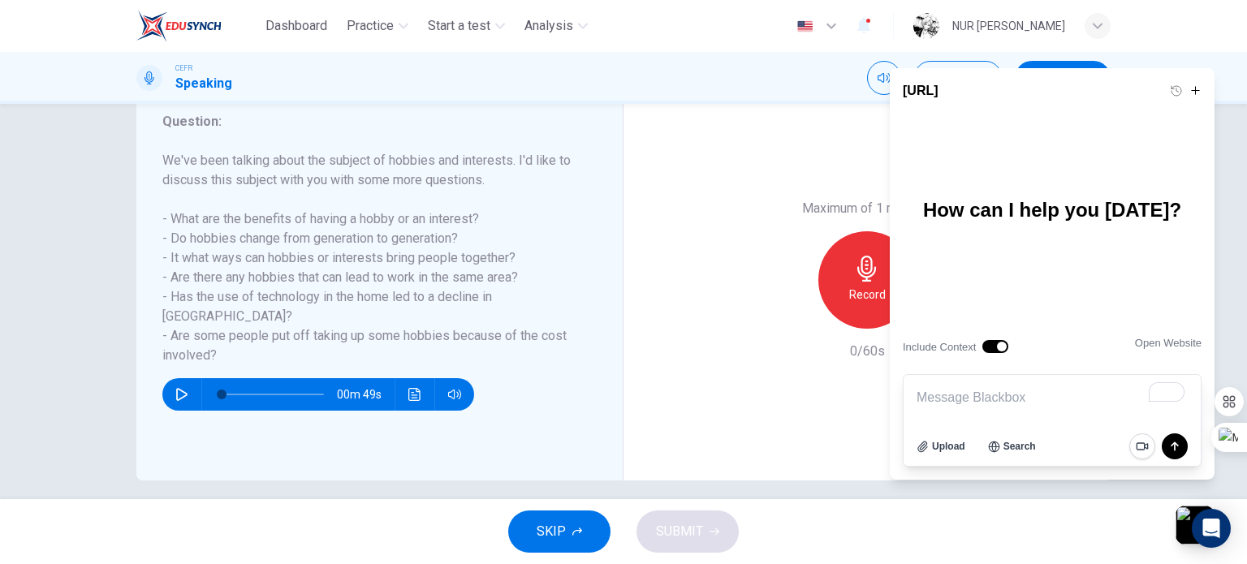
scroll to position [213, 0]
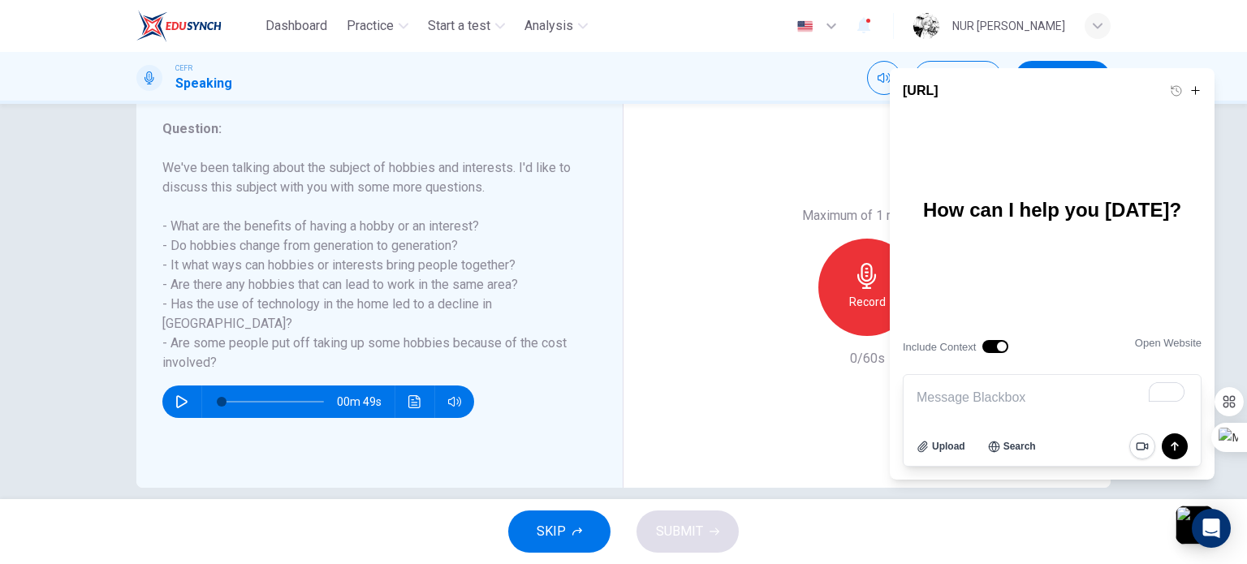
click at [1004, 404] on textarea "To enrich screen reader interactions, please activate Accessibility in Grammarl…" at bounding box center [1052, 397] width 297 height 45
type textarea "c"
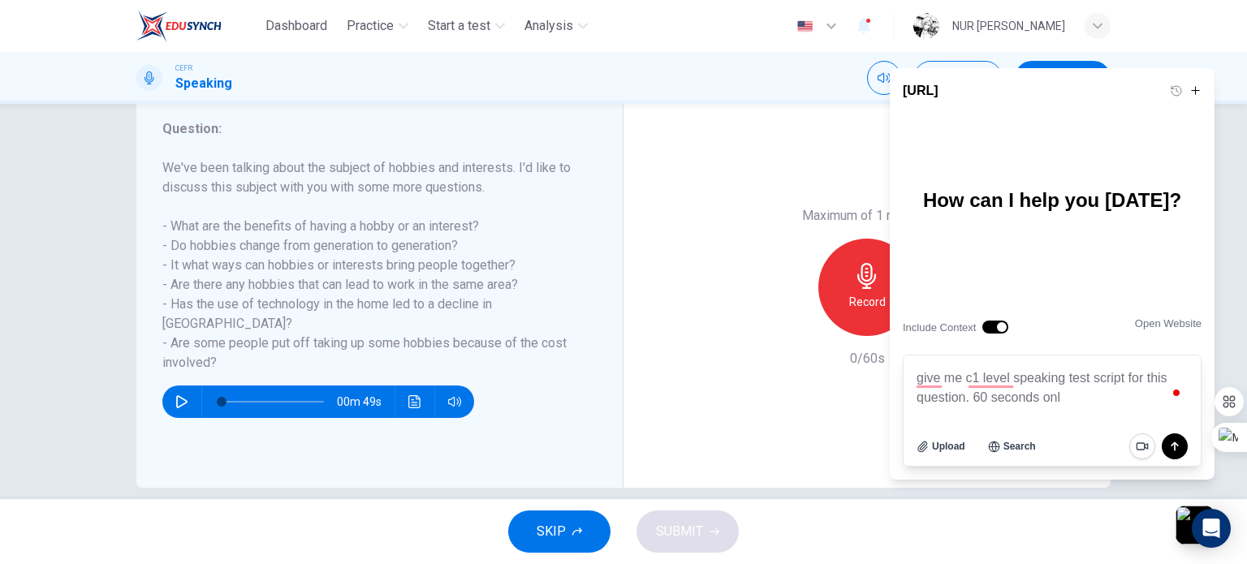
type textarea "give me c1 level speaking test script for this question. 60 seconds only"
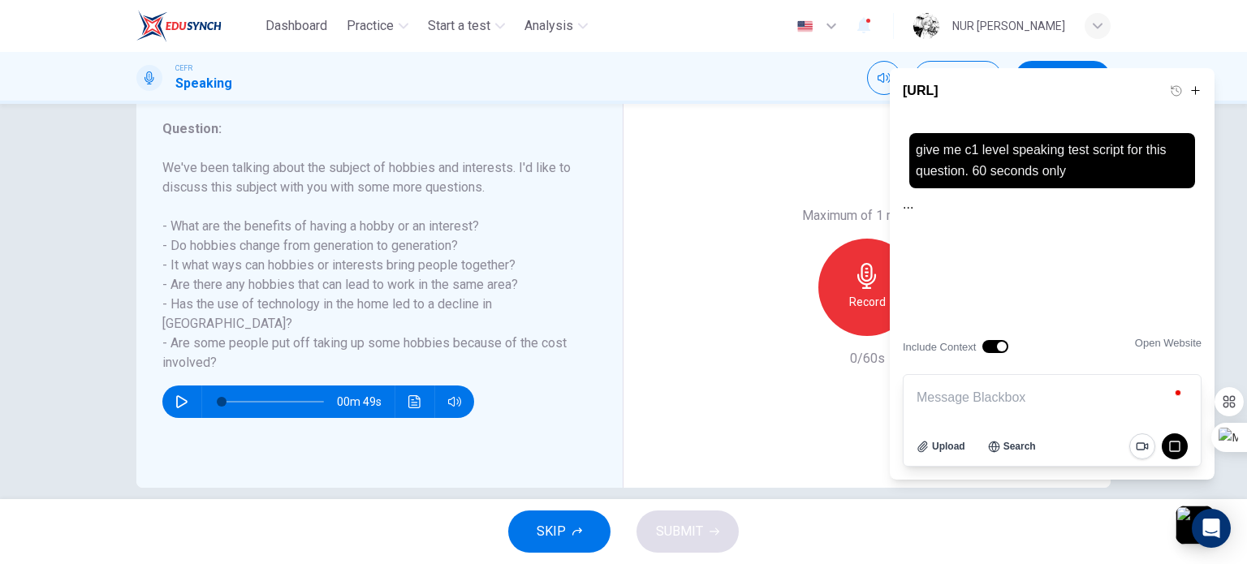
scroll to position [0, 0]
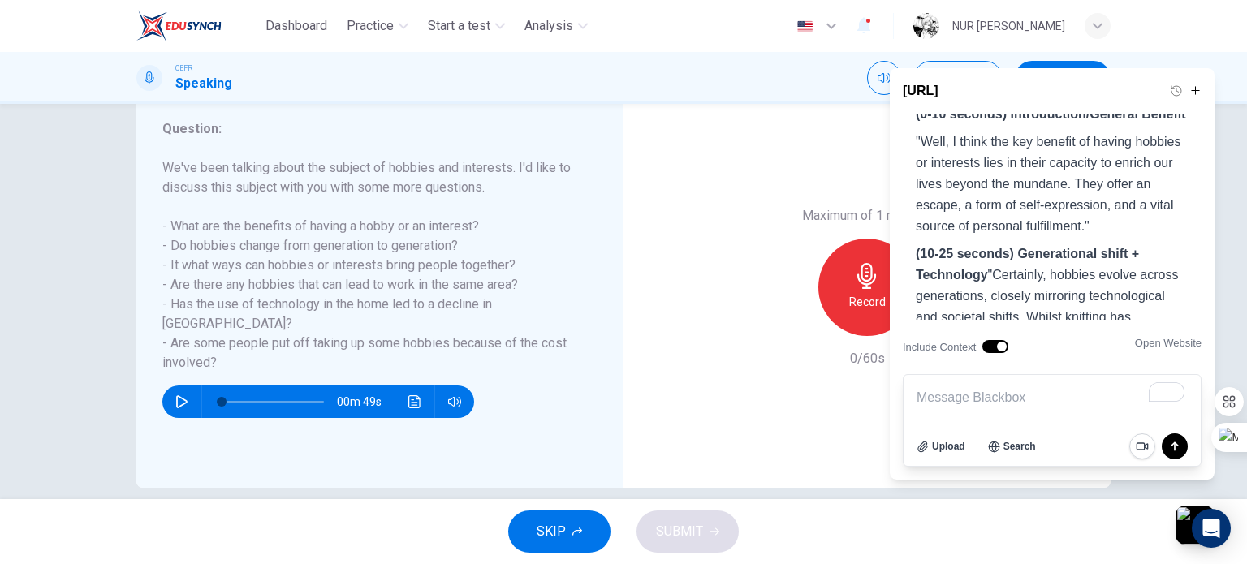
scroll to position [188, 0]
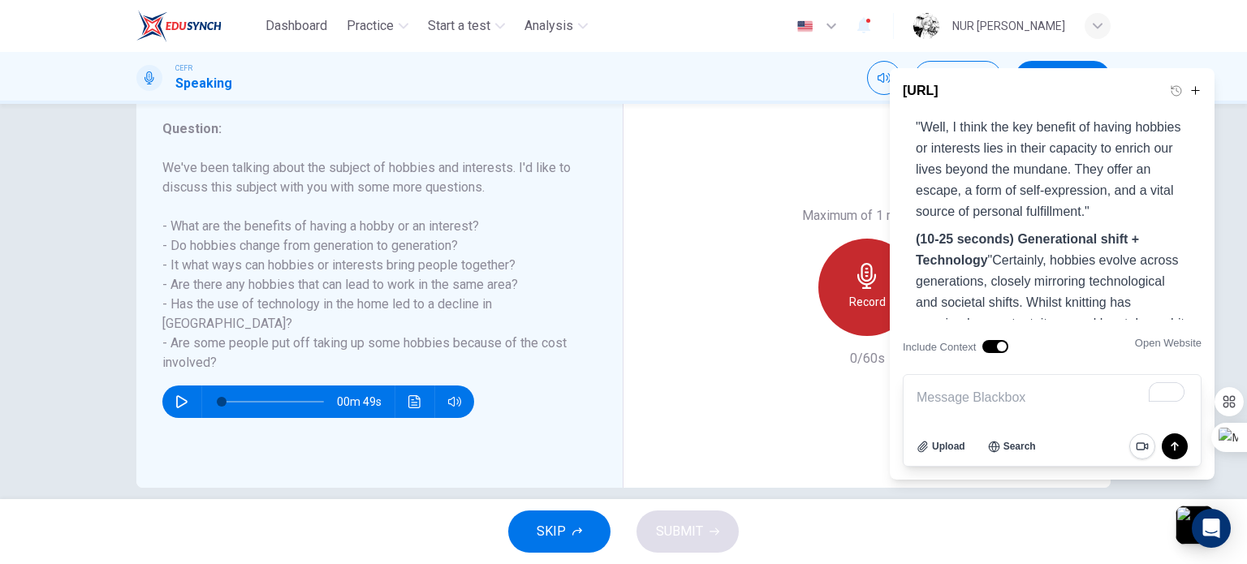
click at [855, 278] on icon "button" at bounding box center [867, 276] width 26 height 26
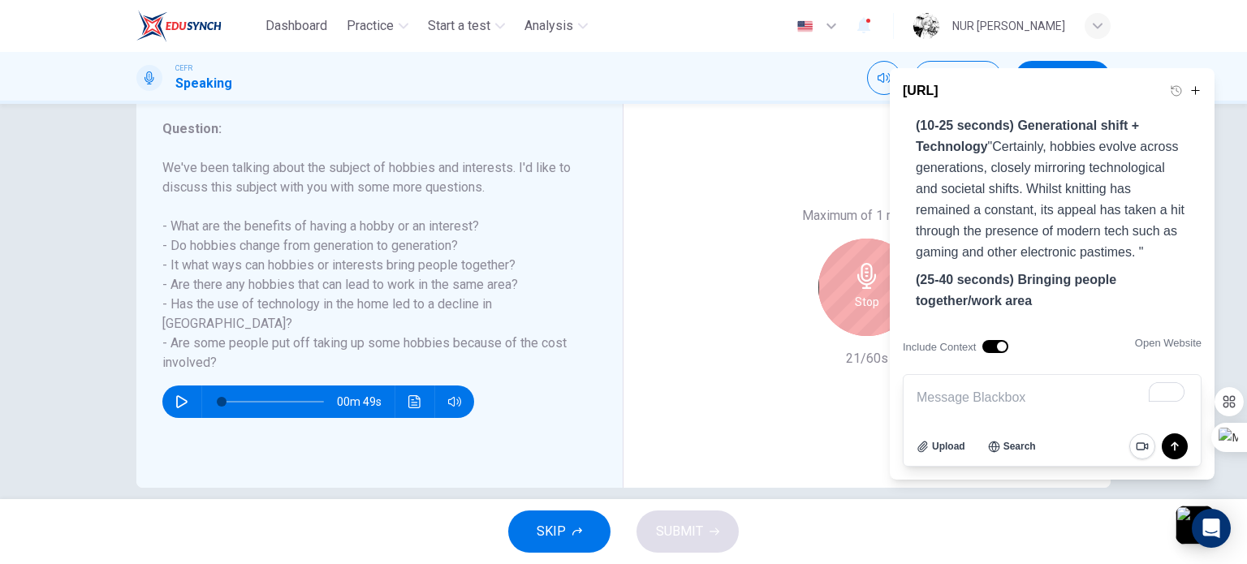
scroll to position [309, 0]
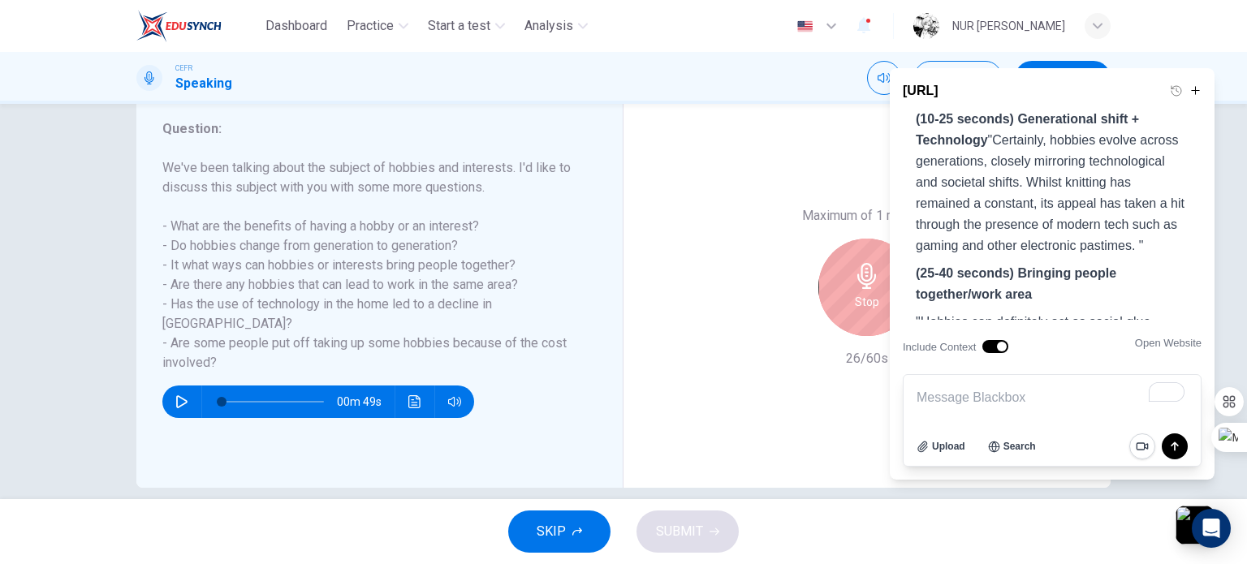
click at [880, 262] on div "Stop" at bounding box center [867, 287] width 97 height 97
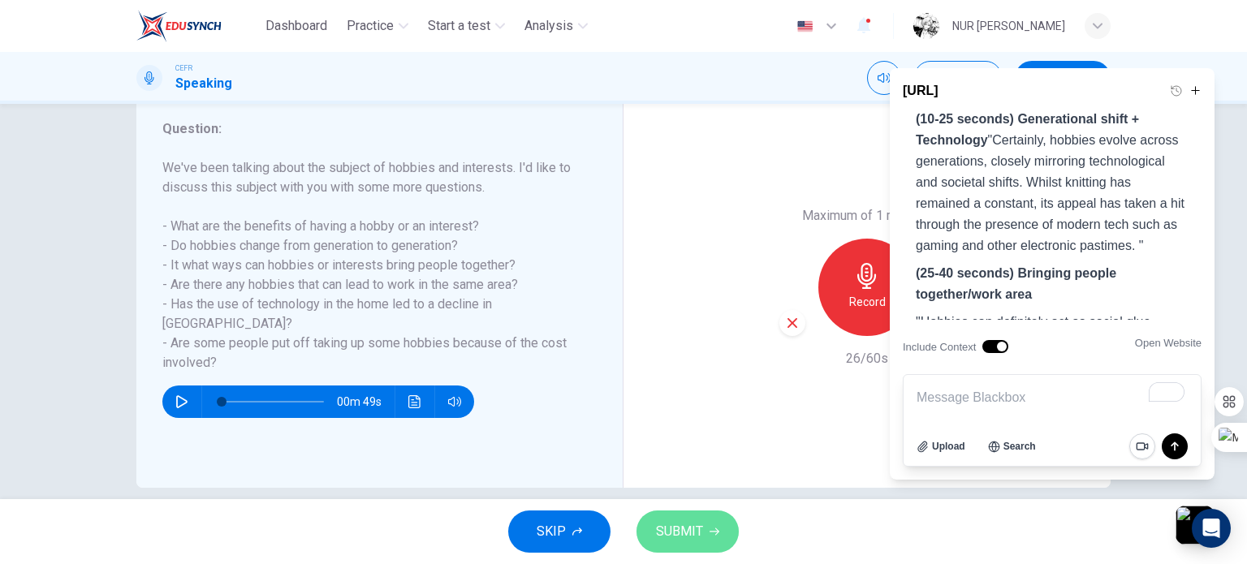
click at [655, 542] on button "SUBMIT" at bounding box center [688, 532] width 102 height 42
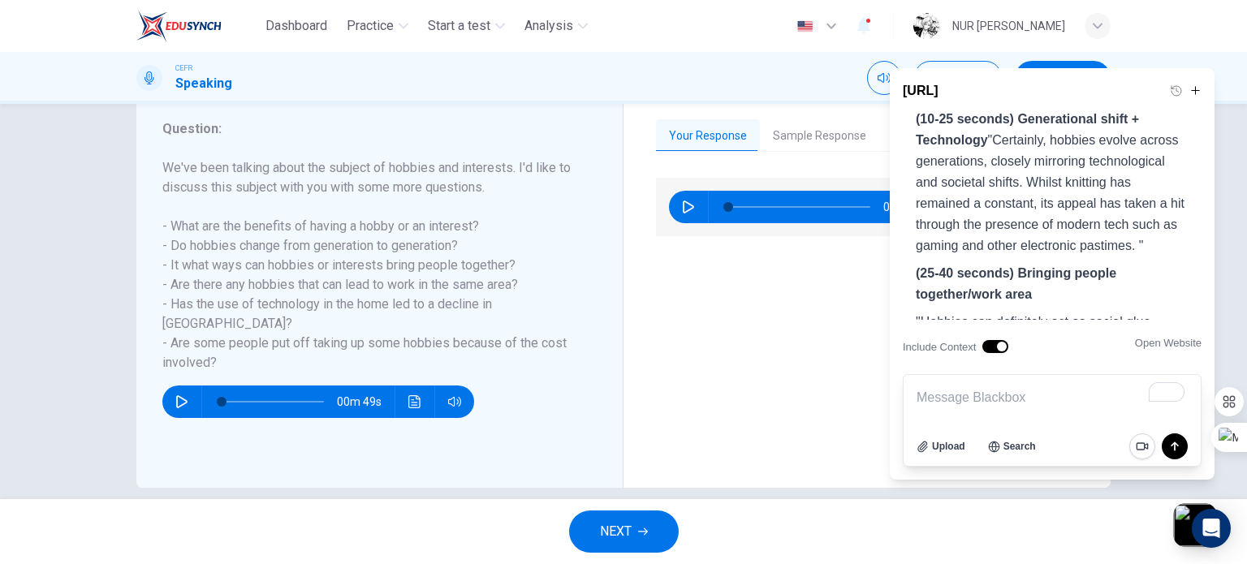
click at [1182, 543] on button "button" at bounding box center [1195, 525] width 43 height 43
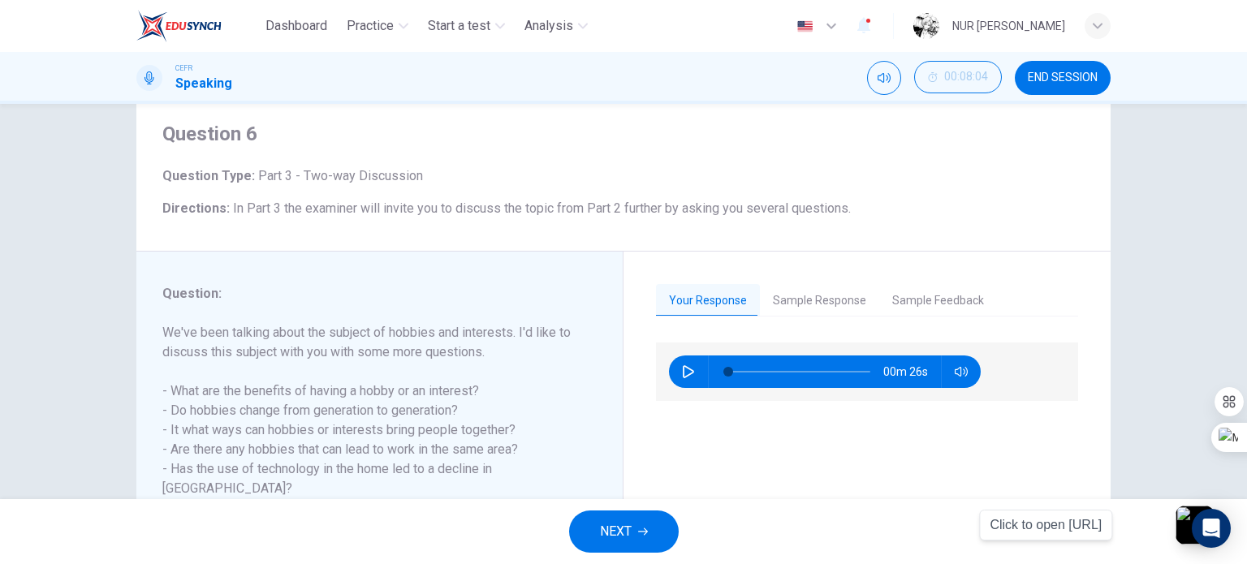
scroll to position [234, 0]
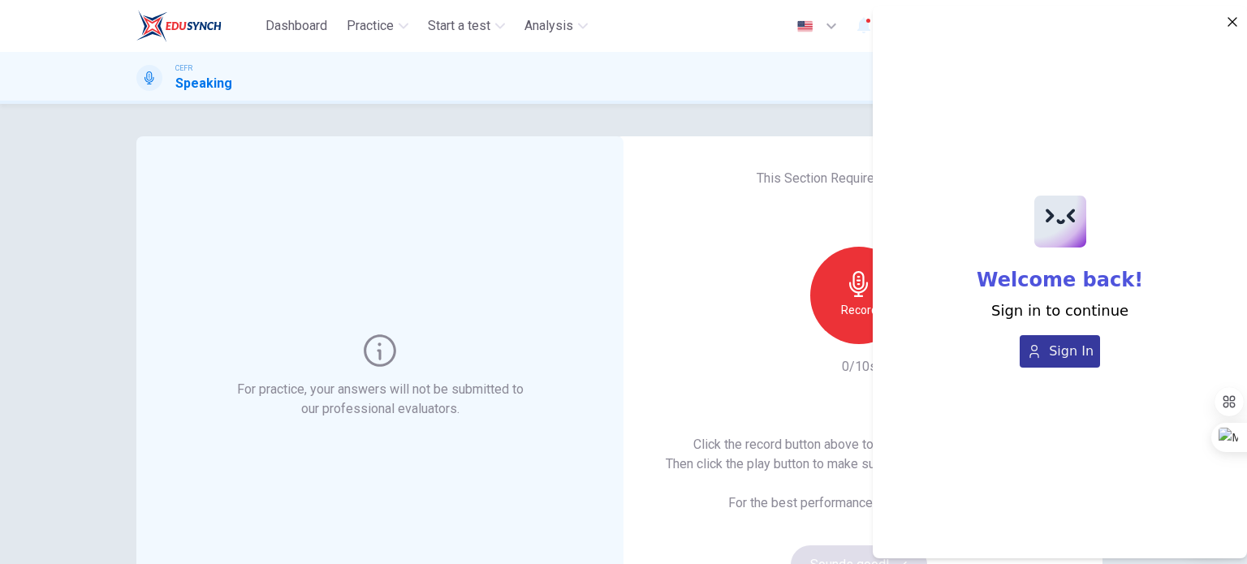
click at [1076, 343] on span "Sign In" at bounding box center [1071, 351] width 45 height 19
click at [1234, 24] on icon "button" at bounding box center [1233, 22] width 8 height 8
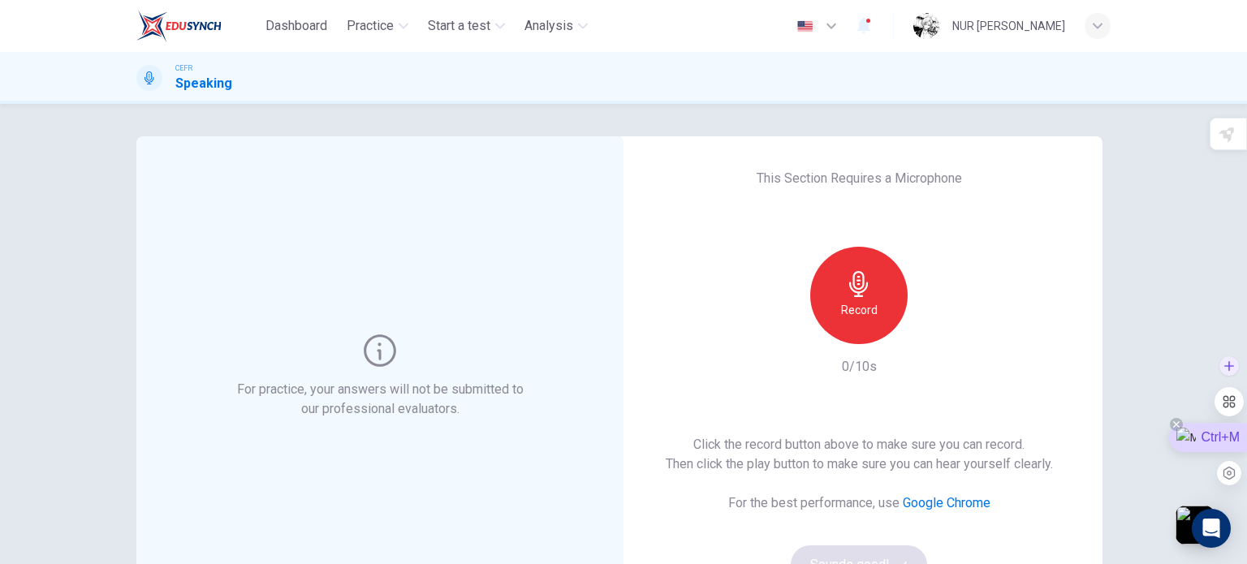
click at [1215, 430] on div "Ctrl+M" at bounding box center [1208, 437] width 78 height 29
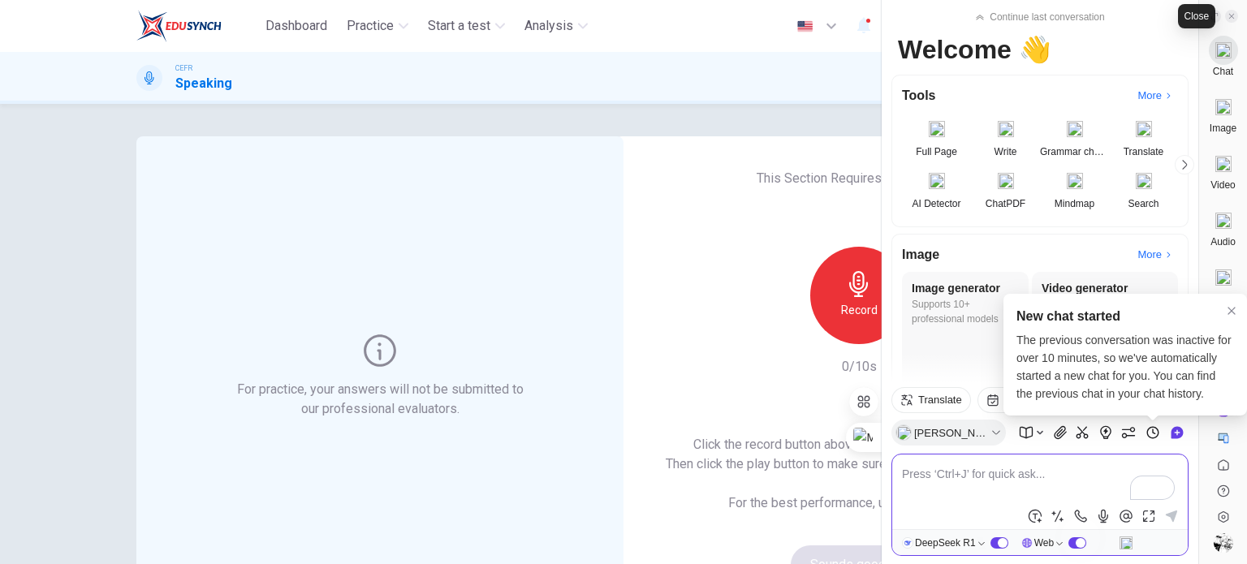
click at [1231, 13] on icon at bounding box center [1232, 16] width 8 height 8
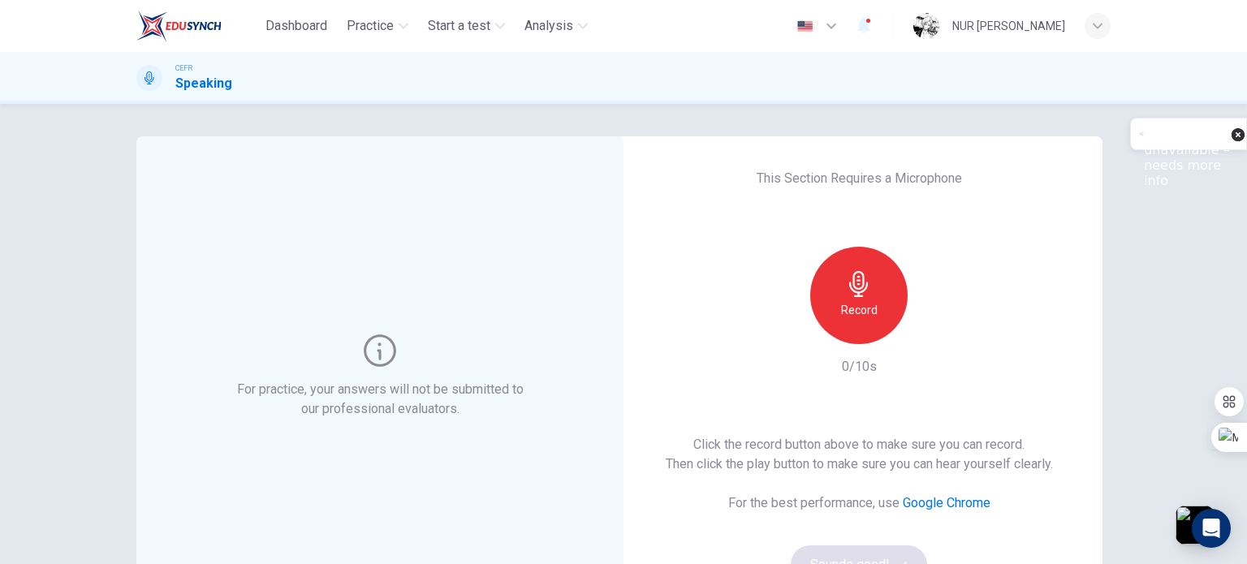
click at [1145, 141] on icon at bounding box center [1142, 135] width 6 height 16
click at [1230, 127] on icon at bounding box center [1238, 135] width 16 height 16
click at [1232, 128] on icon at bounding box center [1239, 135] width 14 height 14
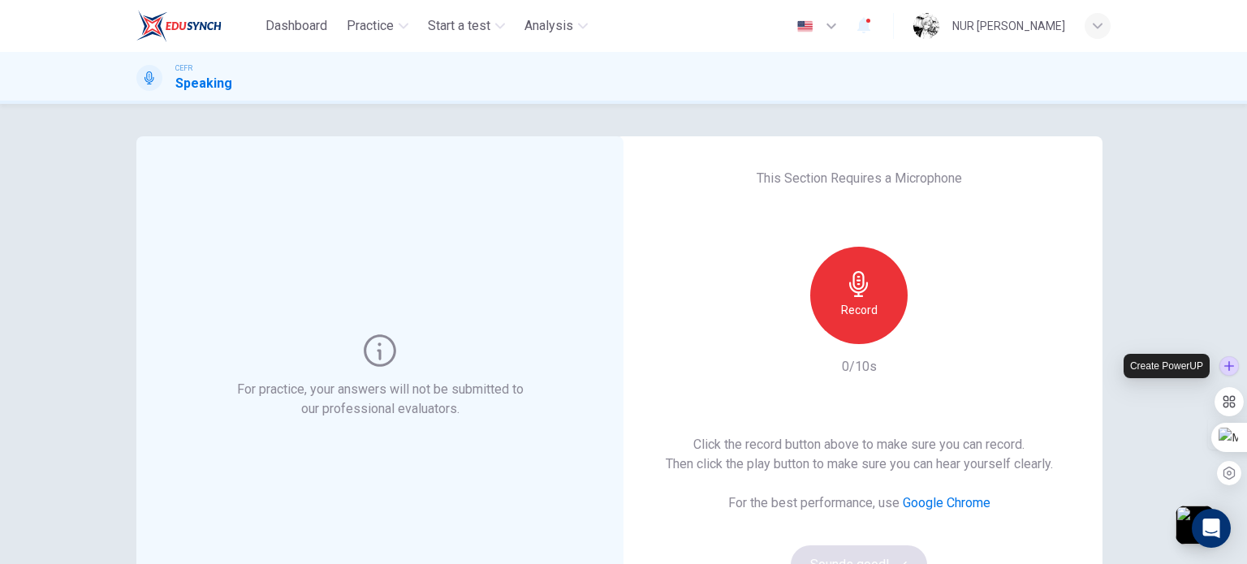
click at [1224, 366] on div at bounding box center [1229, 366] width 19 height 19
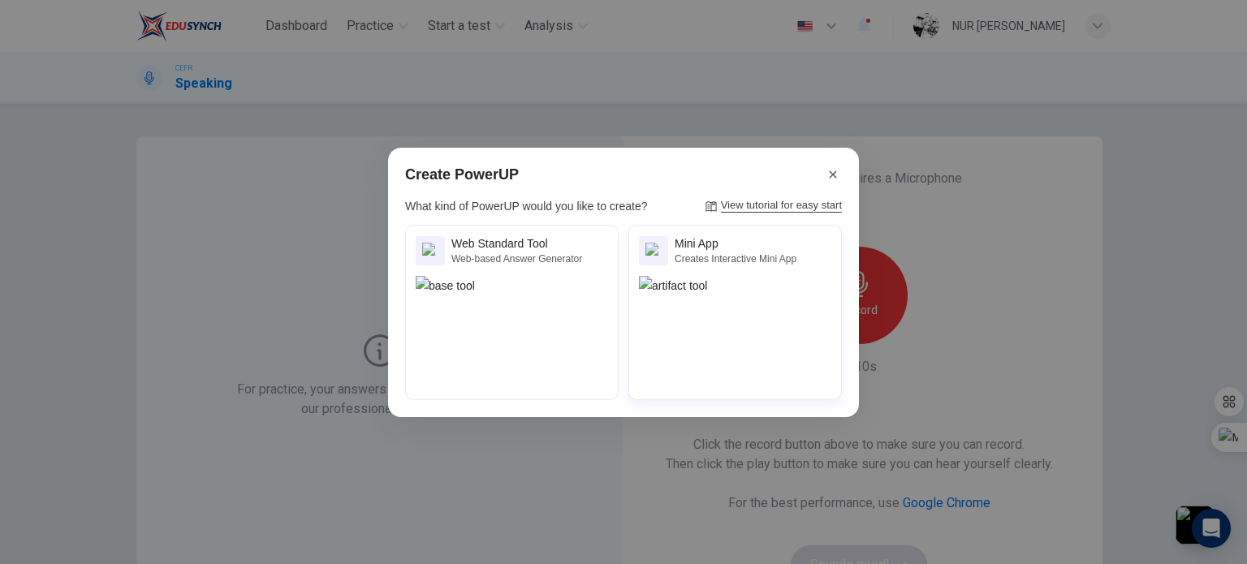
click at [800, 296] on img at bounding box center [735, 285] width 192 height 19
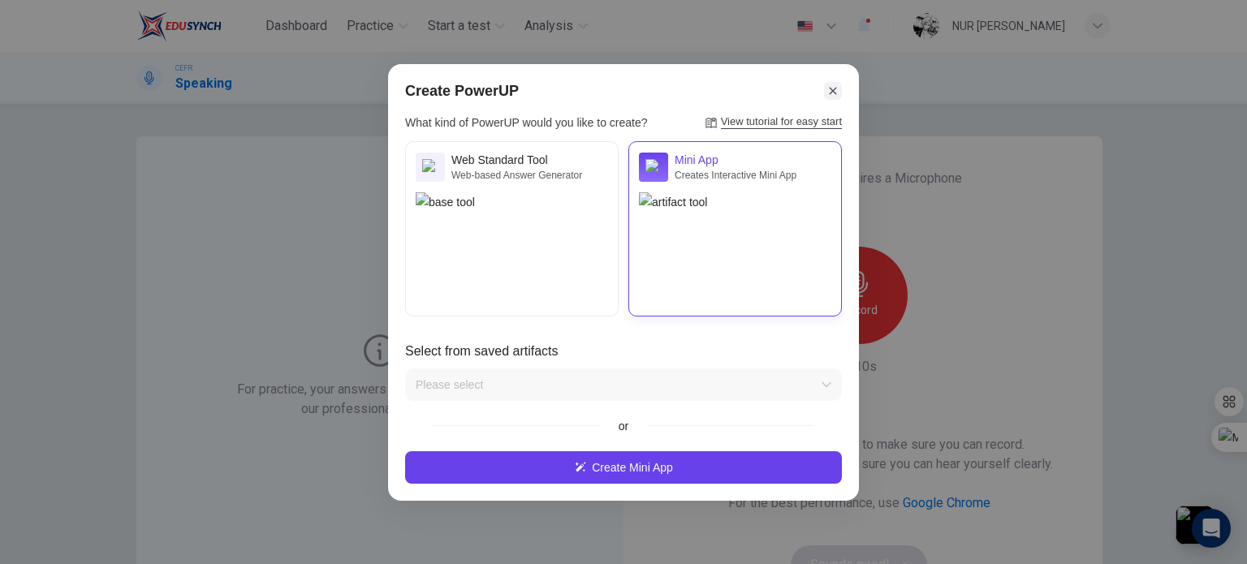
click at [828, 88] on icon at bounding box center [833, 91] width 15 height 15
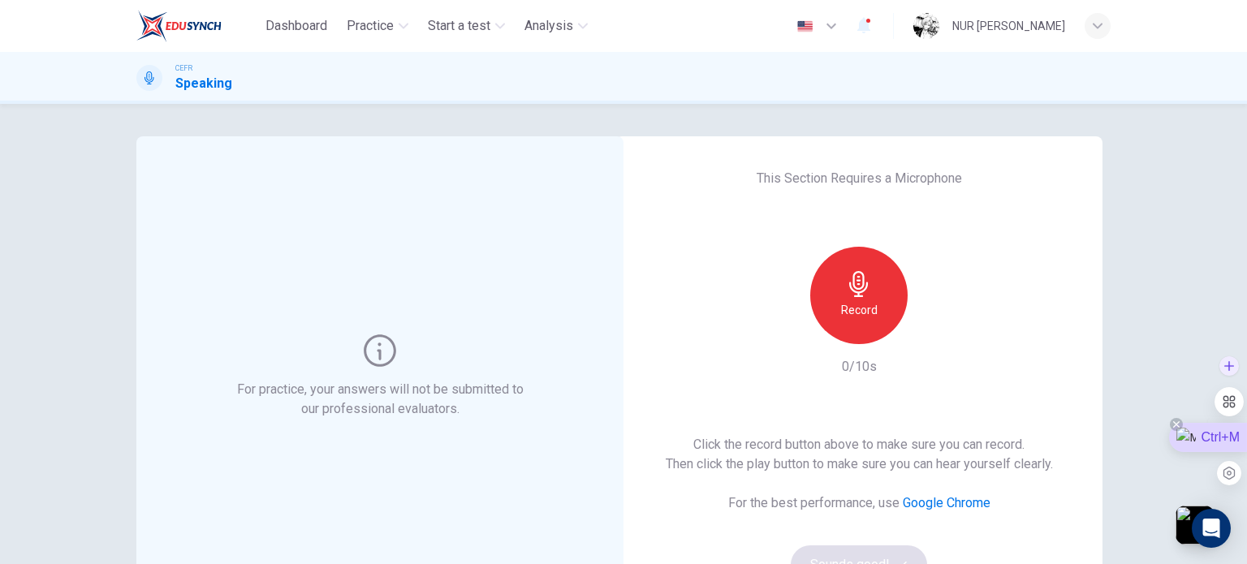
click at [1227, 441] on div "Ctrl+M" at bounding box center [1208, 437] width 78 height 29
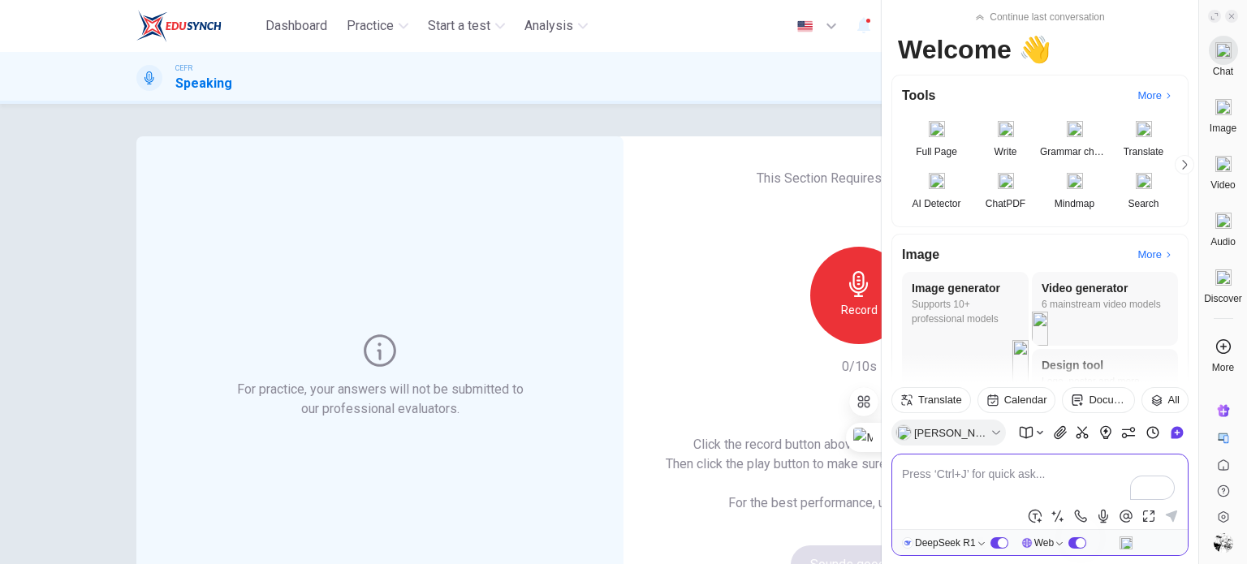
click at [929, 490] on textarea "To enrich screen reader interactions, please activate Accessibility in Grammarl…" at bounding box center [1040, 484] width 276 height 39
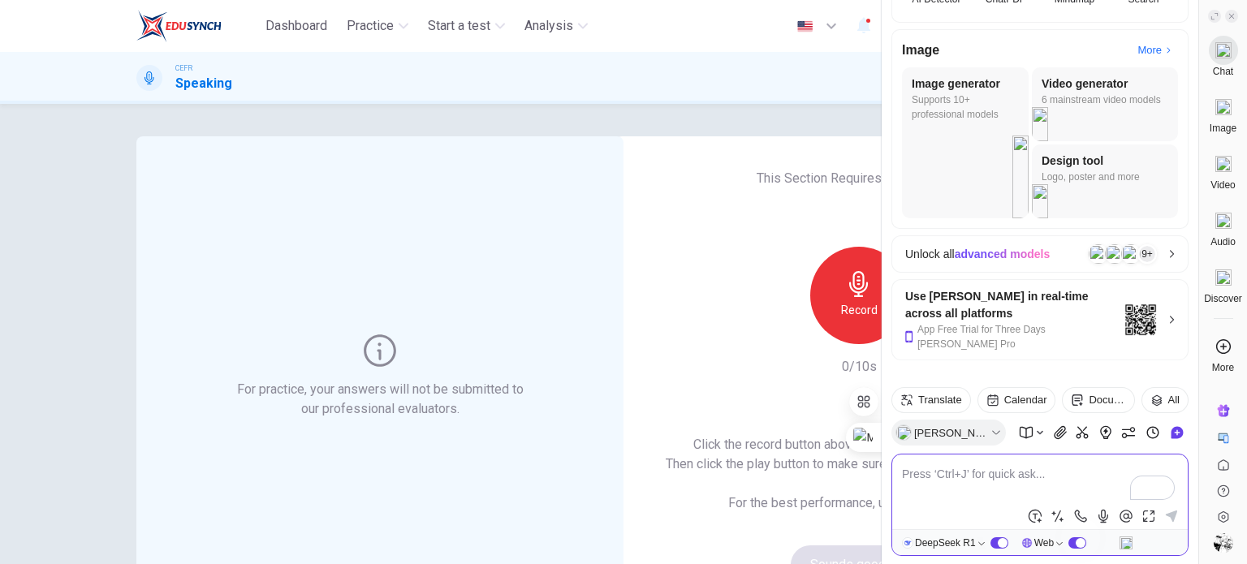
click at [700, 260] on div "This Section Requires a Microphone Record 0/10s Click the record button above t…" at bounding box center [859, 376] width 487 height 481
click at [936, 468] on textarea "To enrich screen reader interactions, please activate Accessibility in Grammarl…" at bounding box center [1040, 484] width 276 height 39
type textarea "j"
click at [1023, 473] on textarea "To enrich screen reader interactions, please activate Accessibility in Grammarl…" at bounding box center [1040, 484] width 276 height 39
type textarea "o"
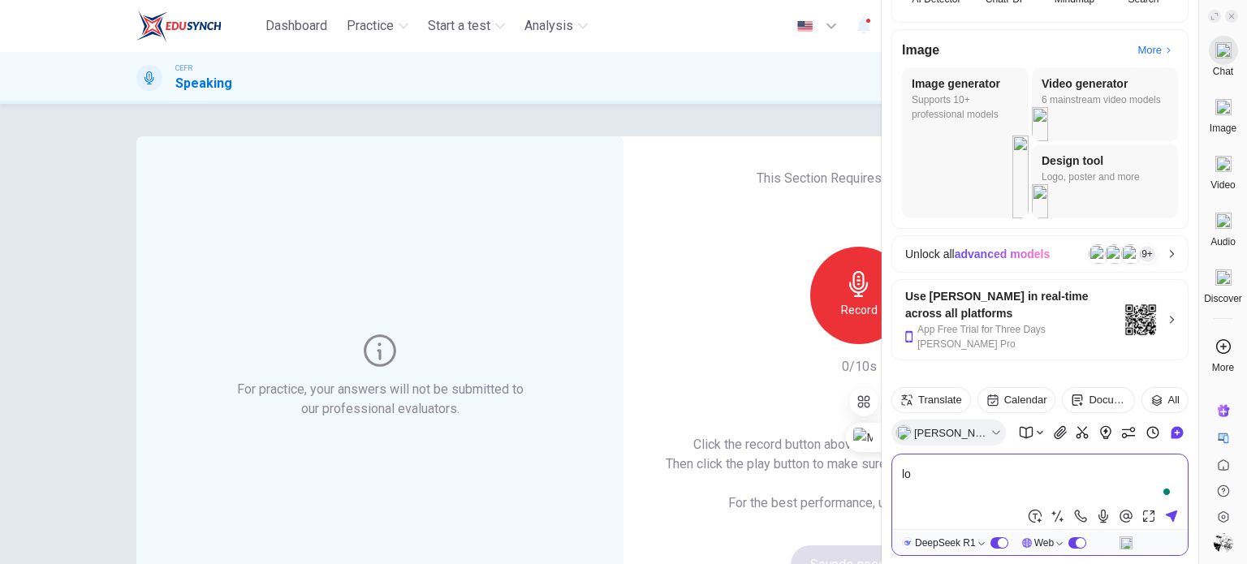
type textarea "l"
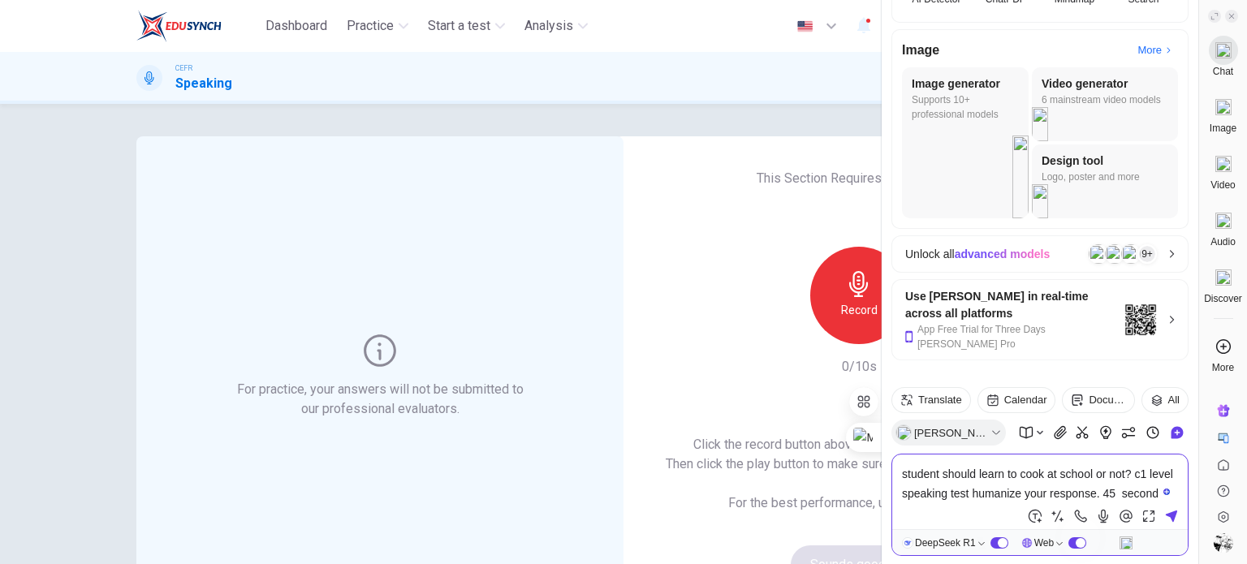
type textarea "student should learn to cook at school or not? c1 level speaking test humanize …"
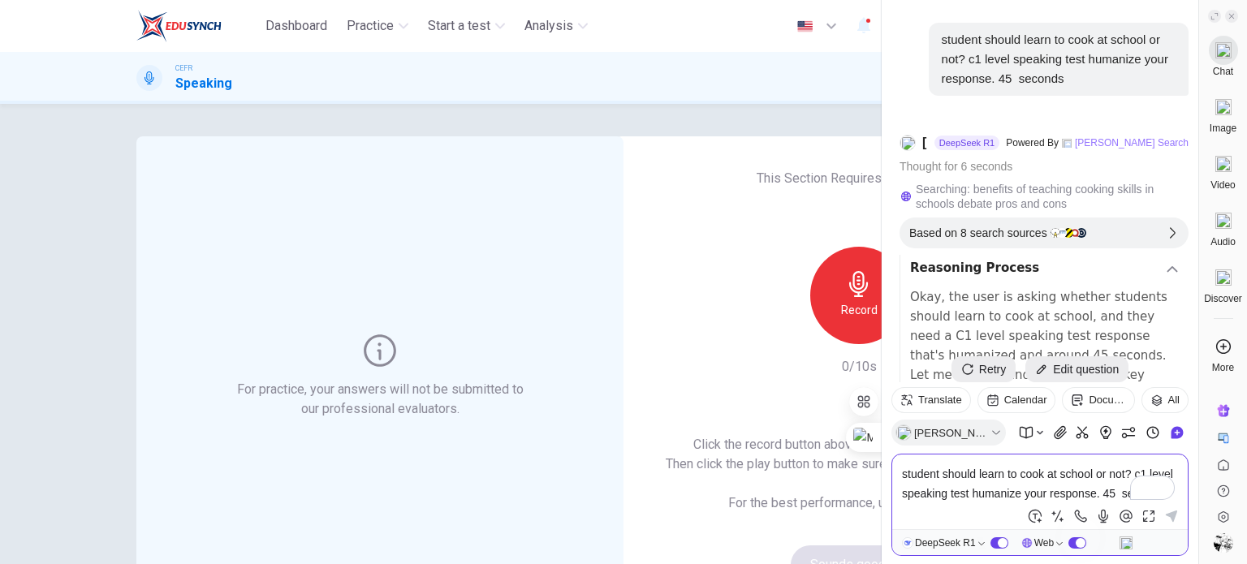
scroll to position [192, 0]
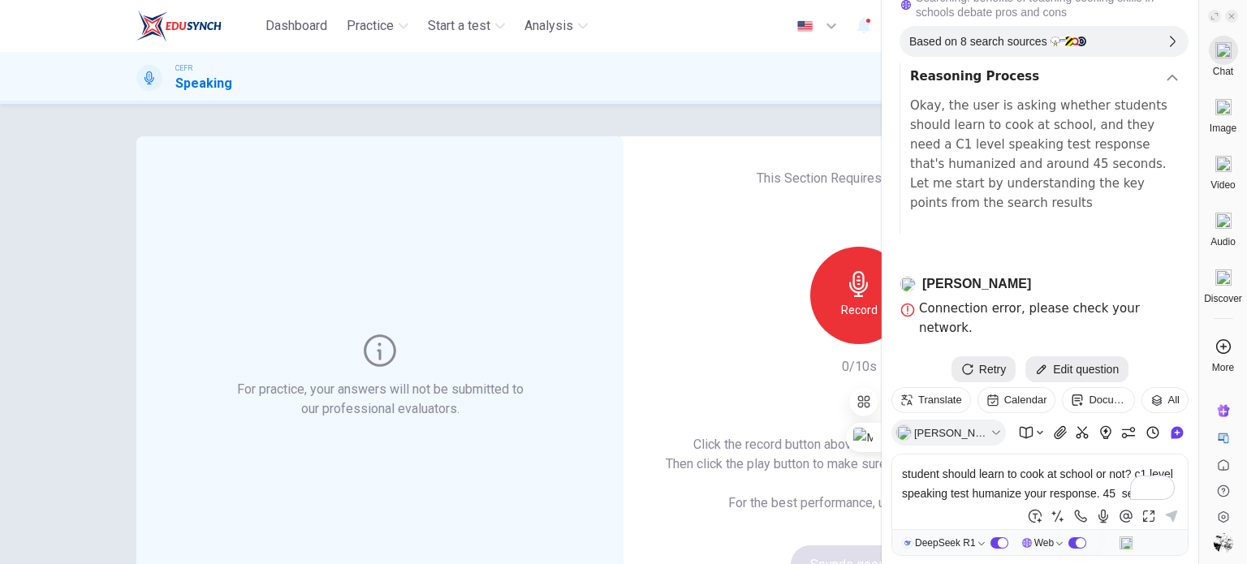
drag, startPoint x: 1232, startPoint y: 6, endPoint x: 1232, endPoint y: 15, distance: 8.9
click at [1232, 15] on div at bounding box center [1223, 12] width 45 height 24
click at [1232, 15] on icon at bounding box center [1232, 16] width 5 height 5
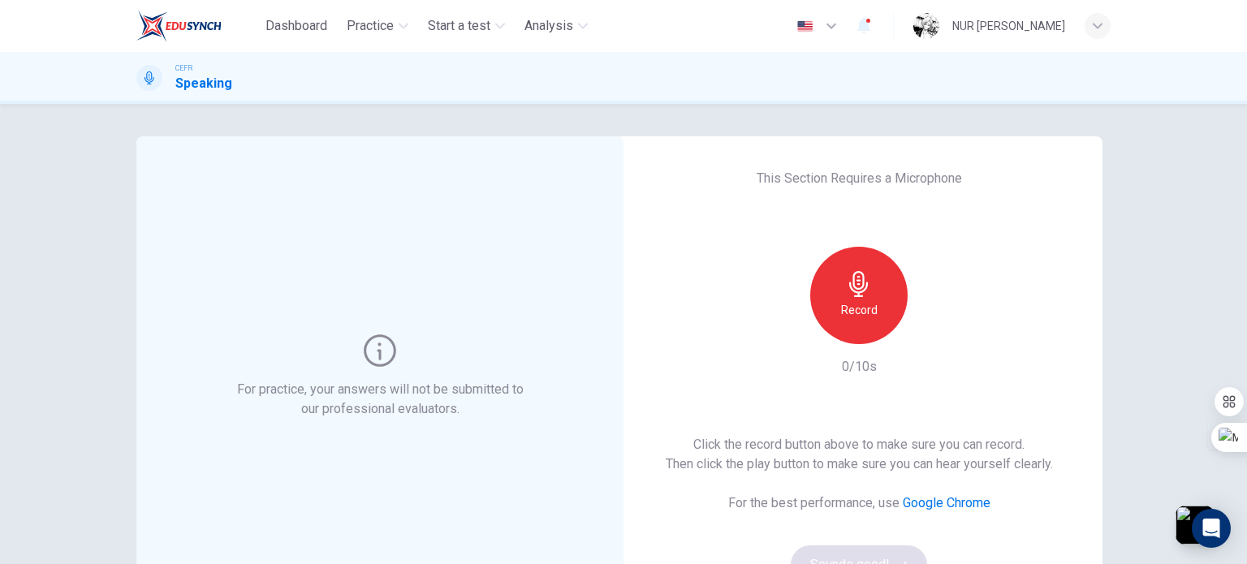
drag, startPoint x: 1213, startPoint y: 1, endPoint x: 1193, endPoint y: 148, distance: 148.4
click at [1193, 148] on div "For practice, your answers will not be submitted to our professional evaluators…" at bounding box center [623, 334] width 1247 height 460
drag, startPoint x: 1122, startPoint y: 2, endPoint x: 1117, endPoint y: -48, distance: 49.9
click at [1117, 0] on html "Dashboard Practice Start a test Analysis English en ​ NUR [PERSON_NAME] CEFR Sp…" at bounding box center [623, 282] width 1247 height 564
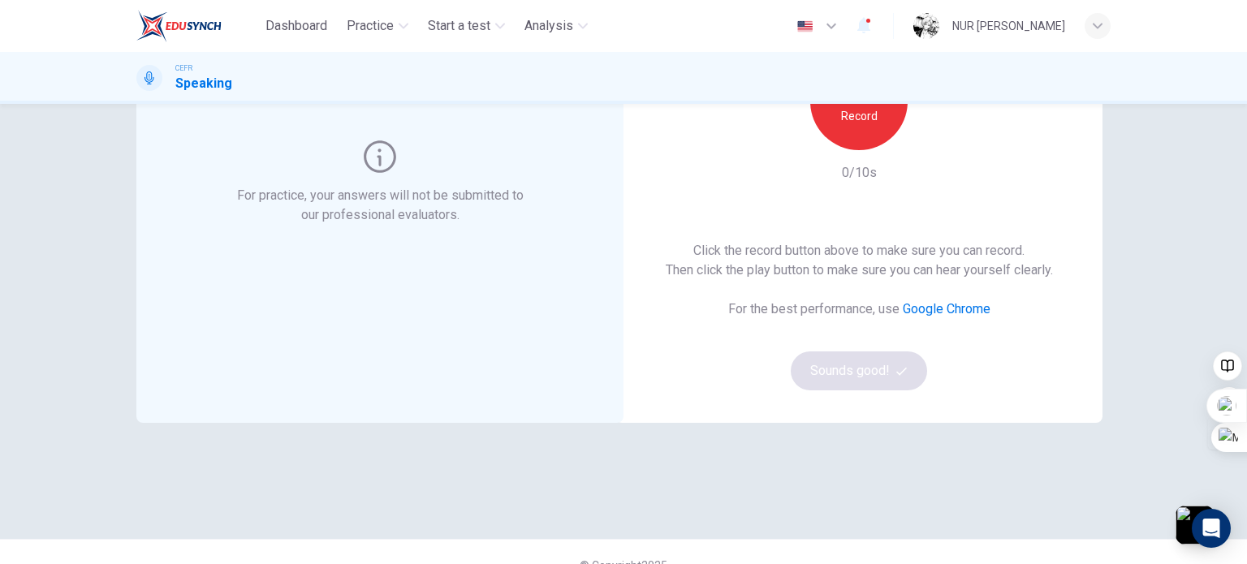
scroll to position [195, 0]
click at [1174, 421] on icon at bounding box center [1176, 424] width 13 height 13
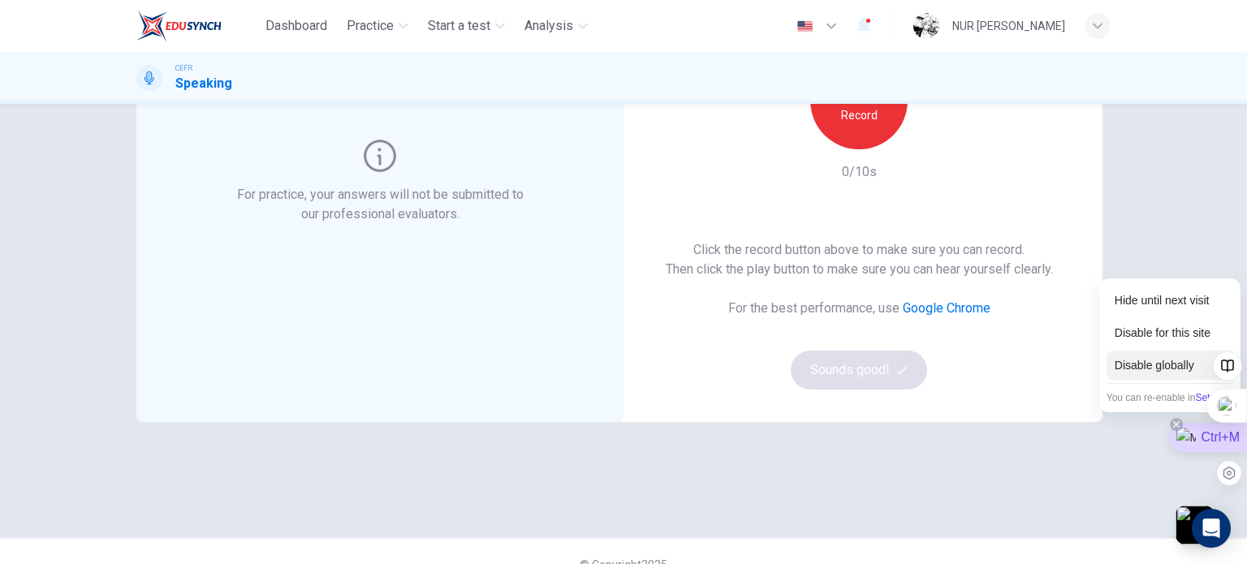
click at [1173, 370] on div "Disable globally" at bounding box center [1170, 365] width 127 height 29
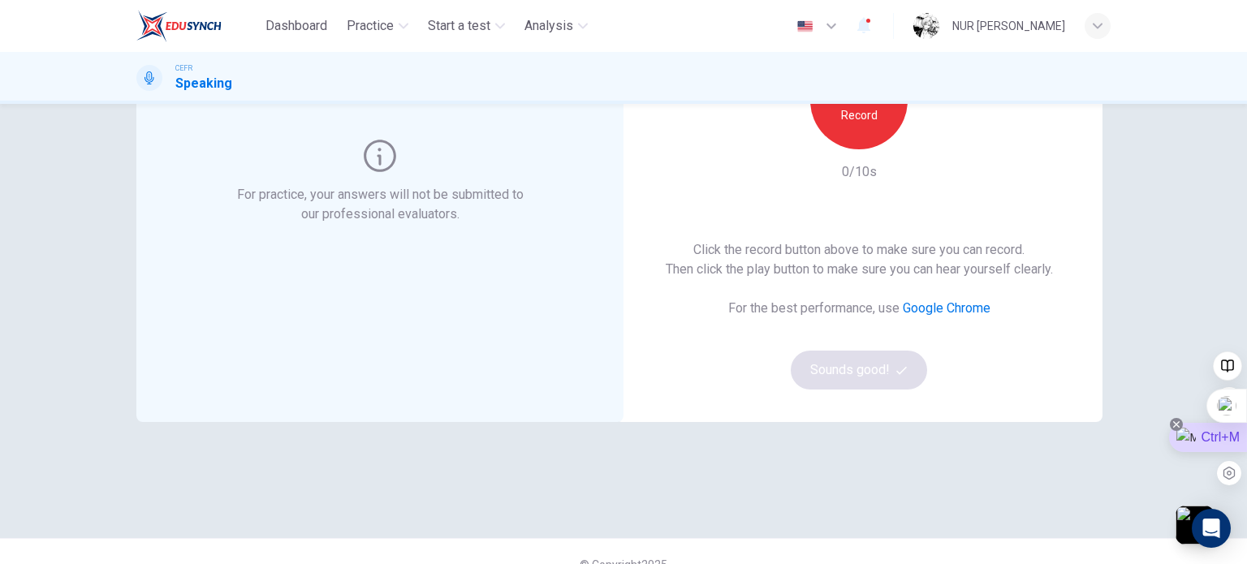
click at [1174, 424] on icon at bounding box center [1176, 424] width 6 height 6
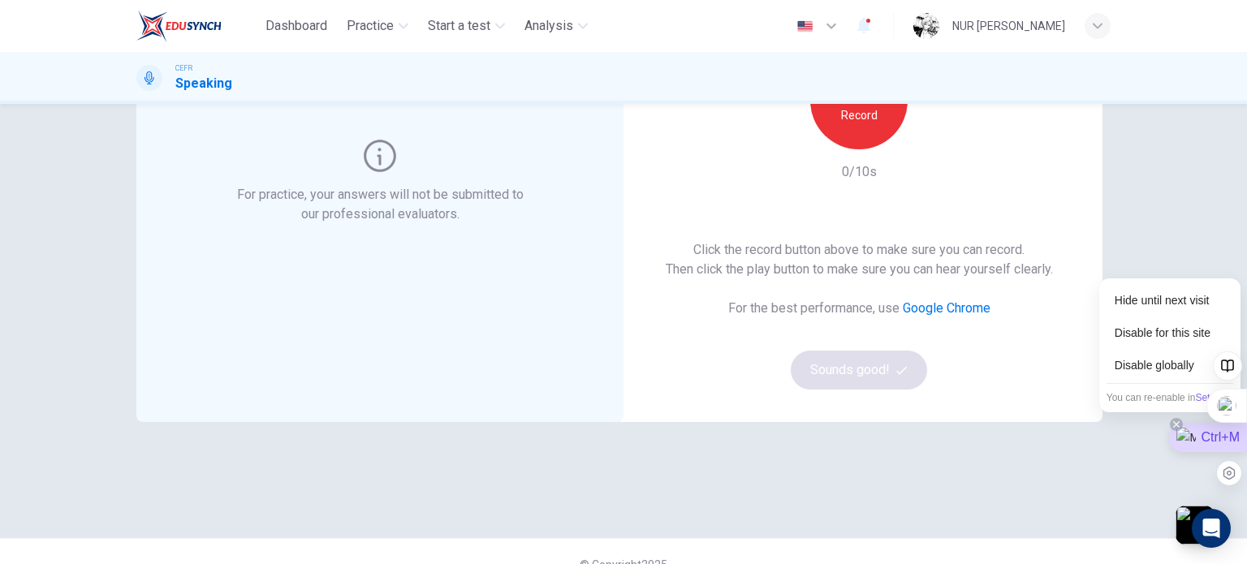
click at [1201, 399] on span "Settings" at bounding box center [1212, 397] width 35 height 11
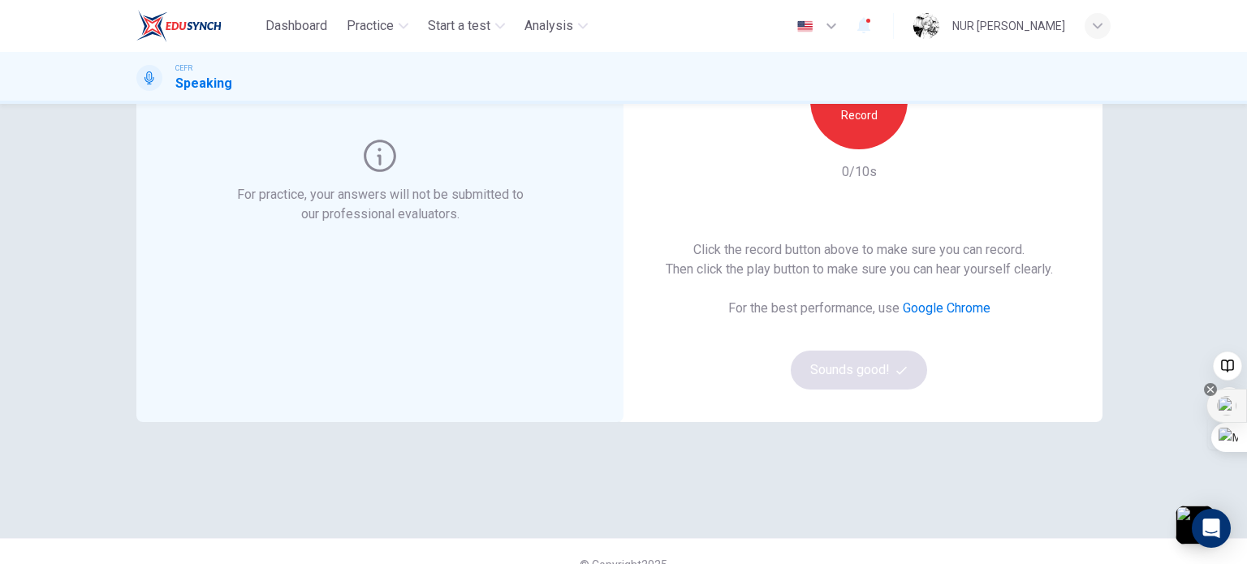
click at [1228, 406] on img at bounding box center [1226, 405] width 19 height 19
click at [1173, 421] on icon at bounding box center [1176, 424] width 13 height 13
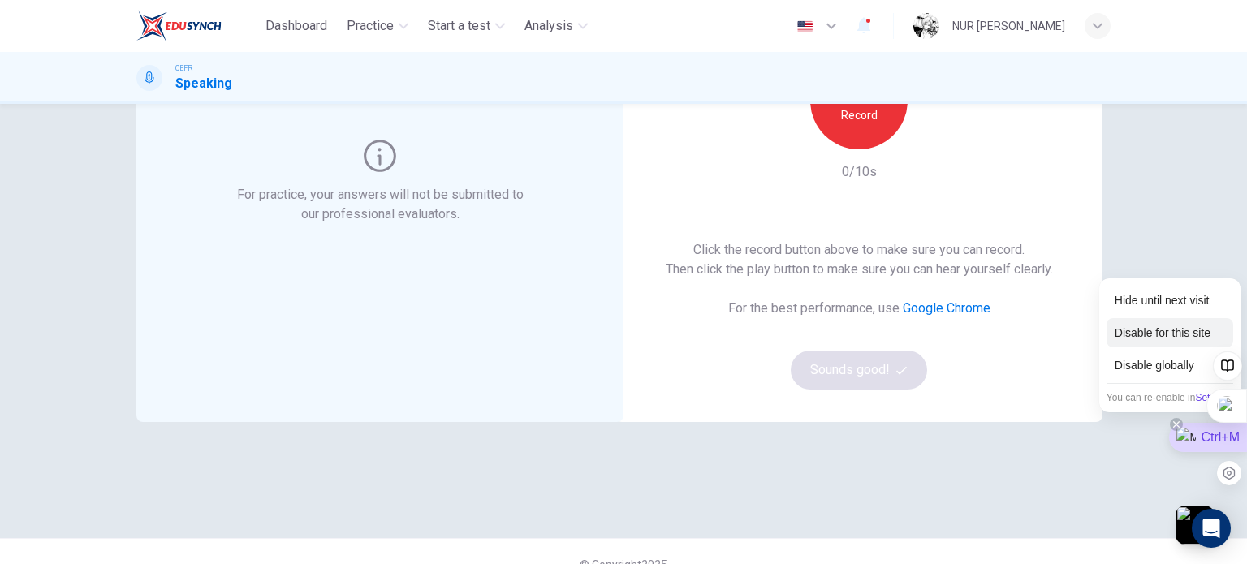
click at [1179, 344] on div "Disable for this site" at bounding box center [1170, 332] width 127 height 29
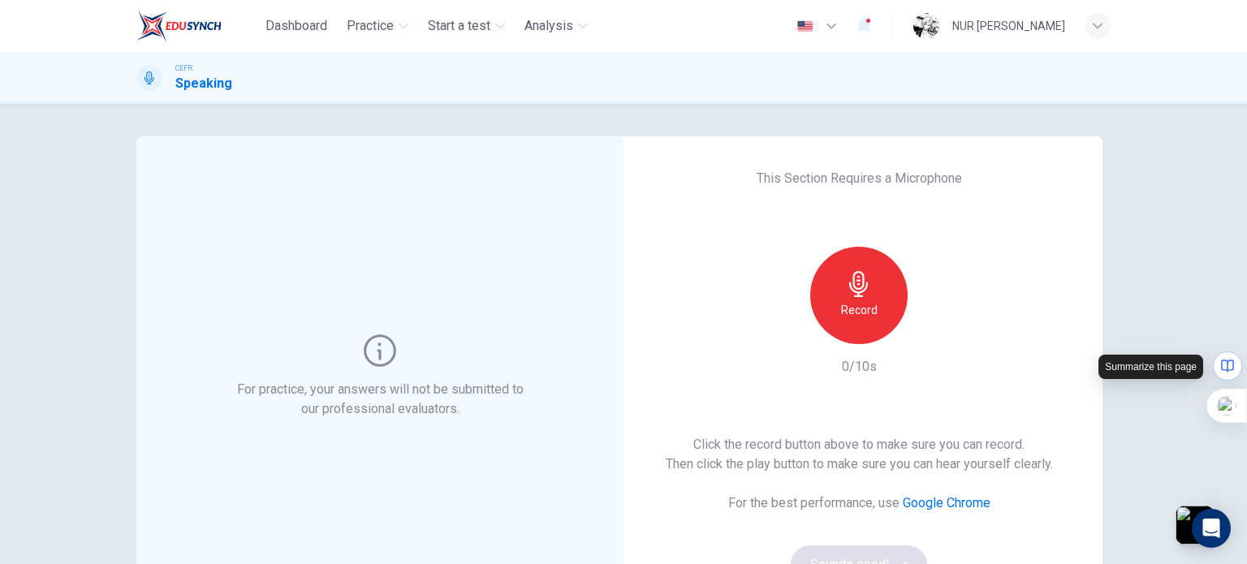
click at [1221, 363] on icon at bounding box center [1228, 366] width 16 height 16
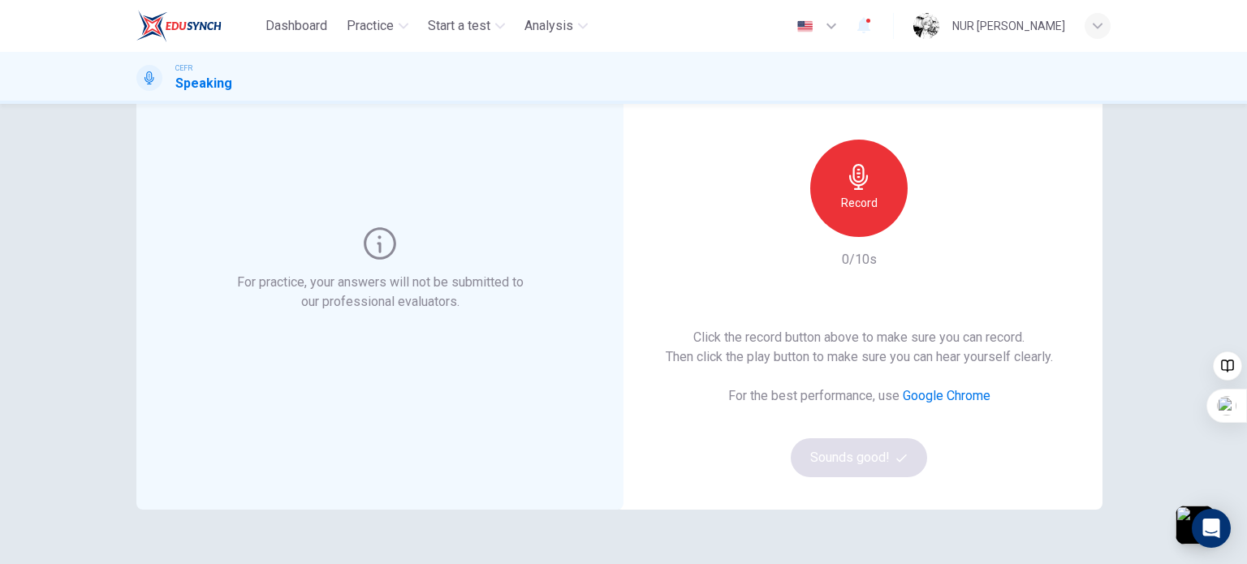
scroll to position [109, 0]
click at [863, 214] on div "Record" at bounding box center [858, 186] width 97 height 97
click at [857, 184] on icon "button" at bounding box center [859, 175] width 26 height 26
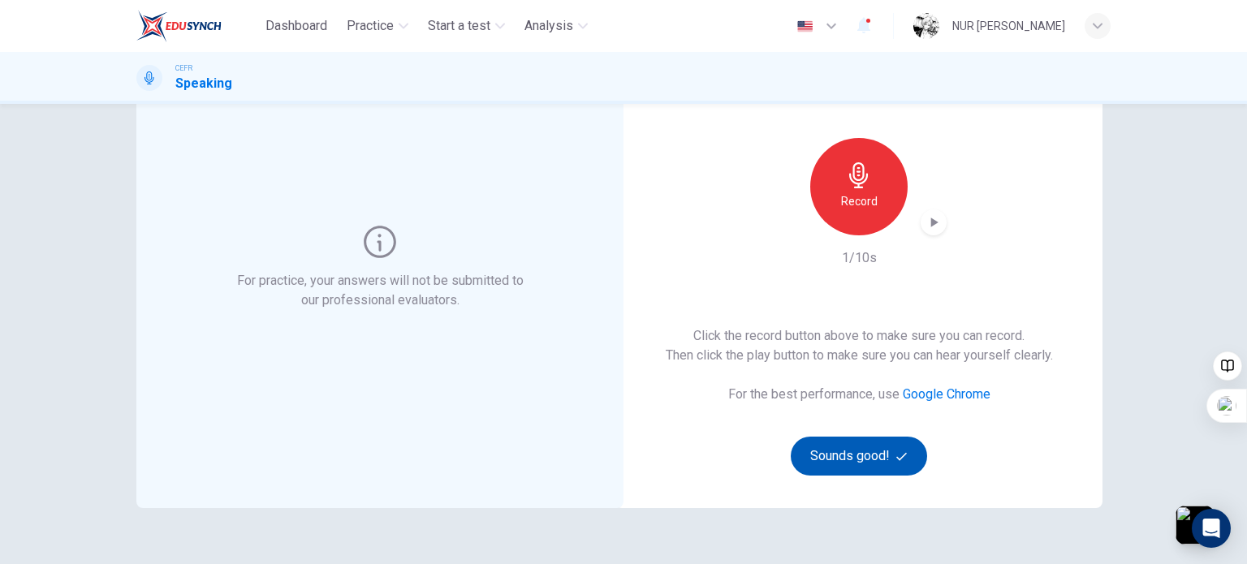
click at [852, 460] on button "Sounds good!" at bounding box center [859, 456] width 136 height 39
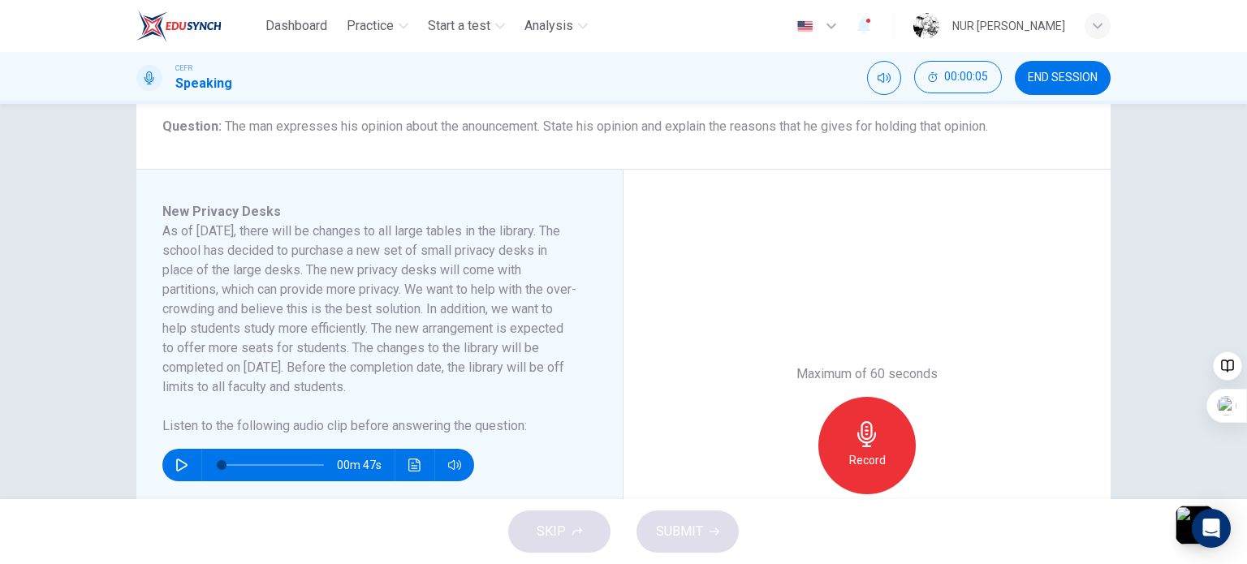
scroll to position [201, 0]
click at [903, 424] on div "Record" at bounding box center [867, 445] width 97 height 97
click at [903, 424] on div "Stop" at bounding box center [867, 445] width 97 height 97
click at [684, 542] on span "SUBMIT" at bounding box center [679, 532] width 47 height 23
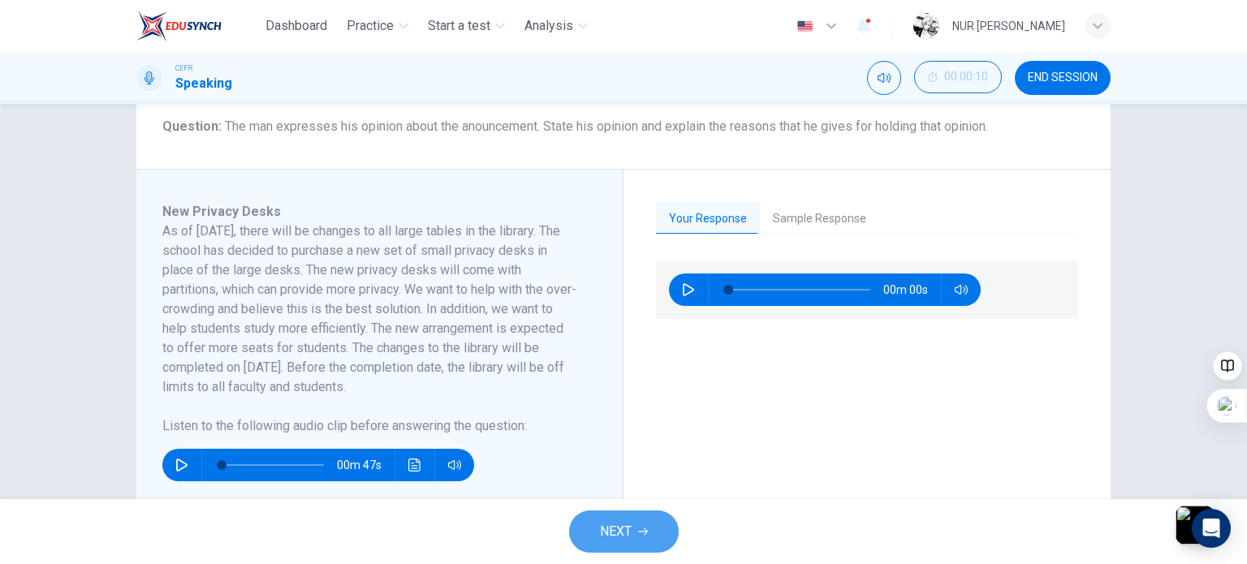
click at [642, 512] on button "NEXT" at bounding box center [624, 532] width 110 height 42
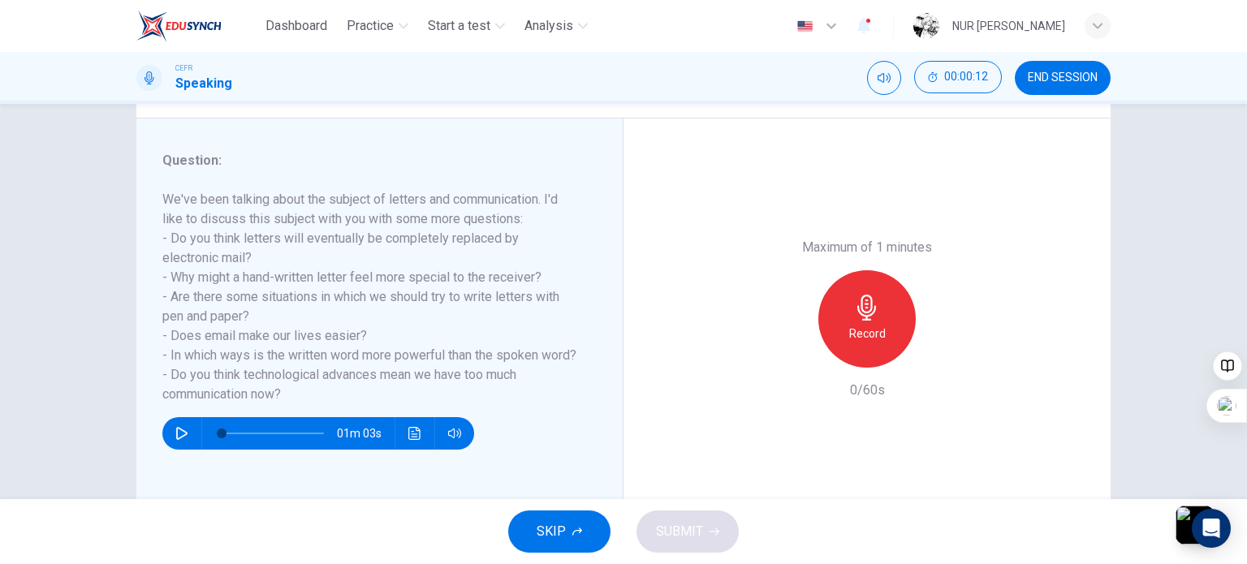
scroll to position [182, 0]
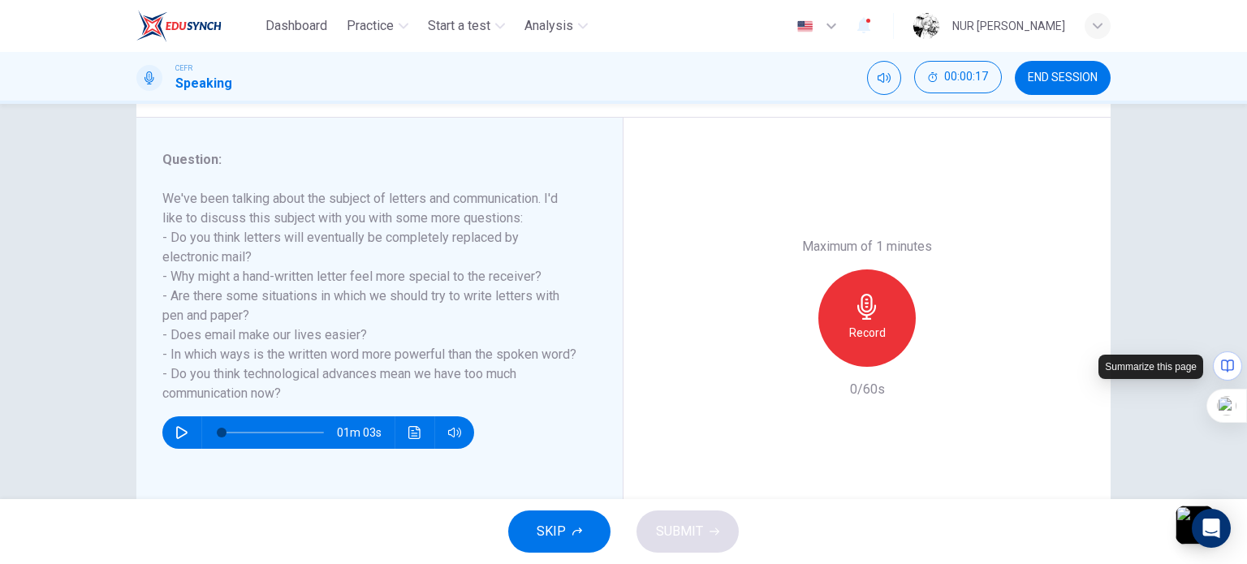
click at [1235, 372] on icon at bounding box center [1228, 366] width 16 height 16
